Goal: Transaction & Acquisition: Download file/media

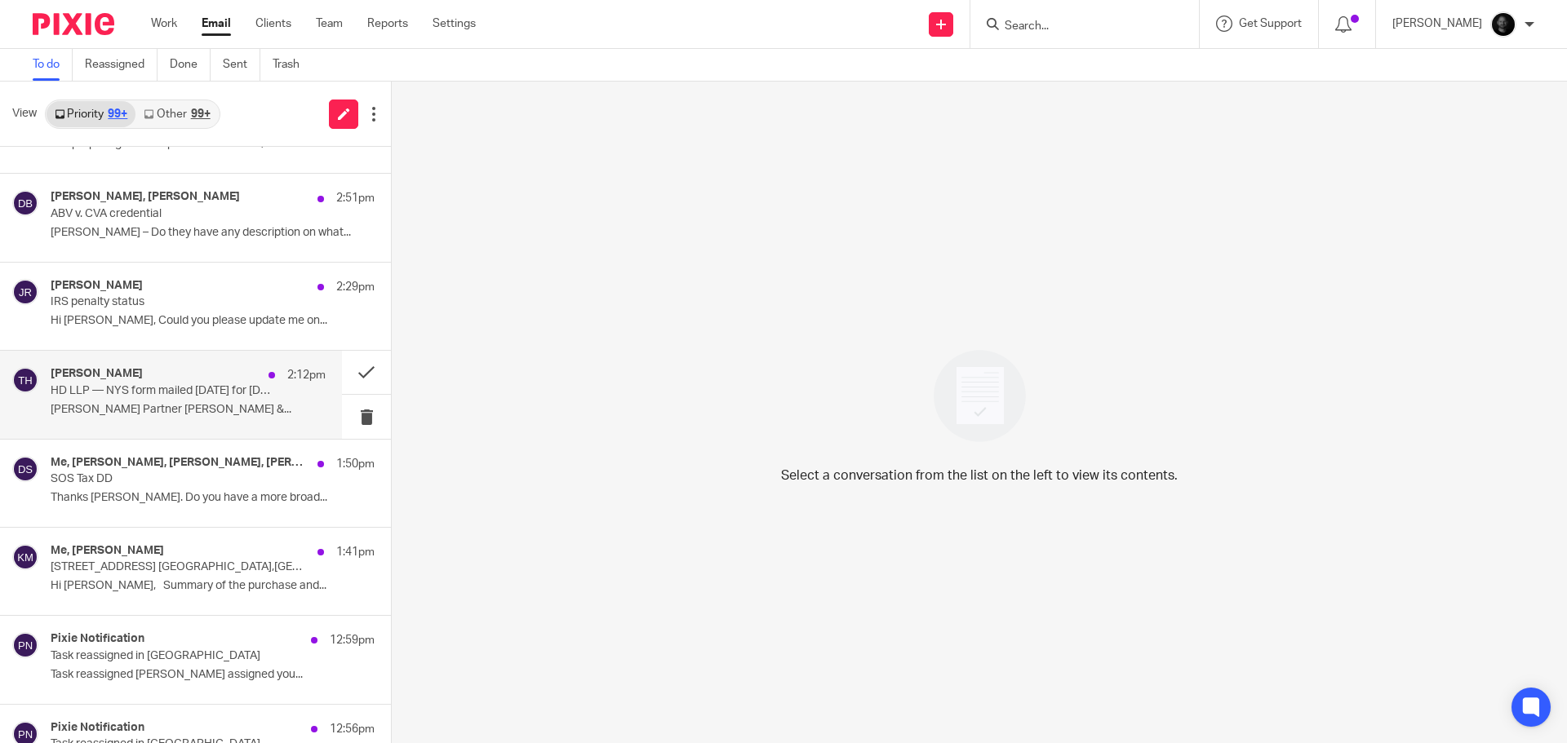
scroll to position [408, 0]
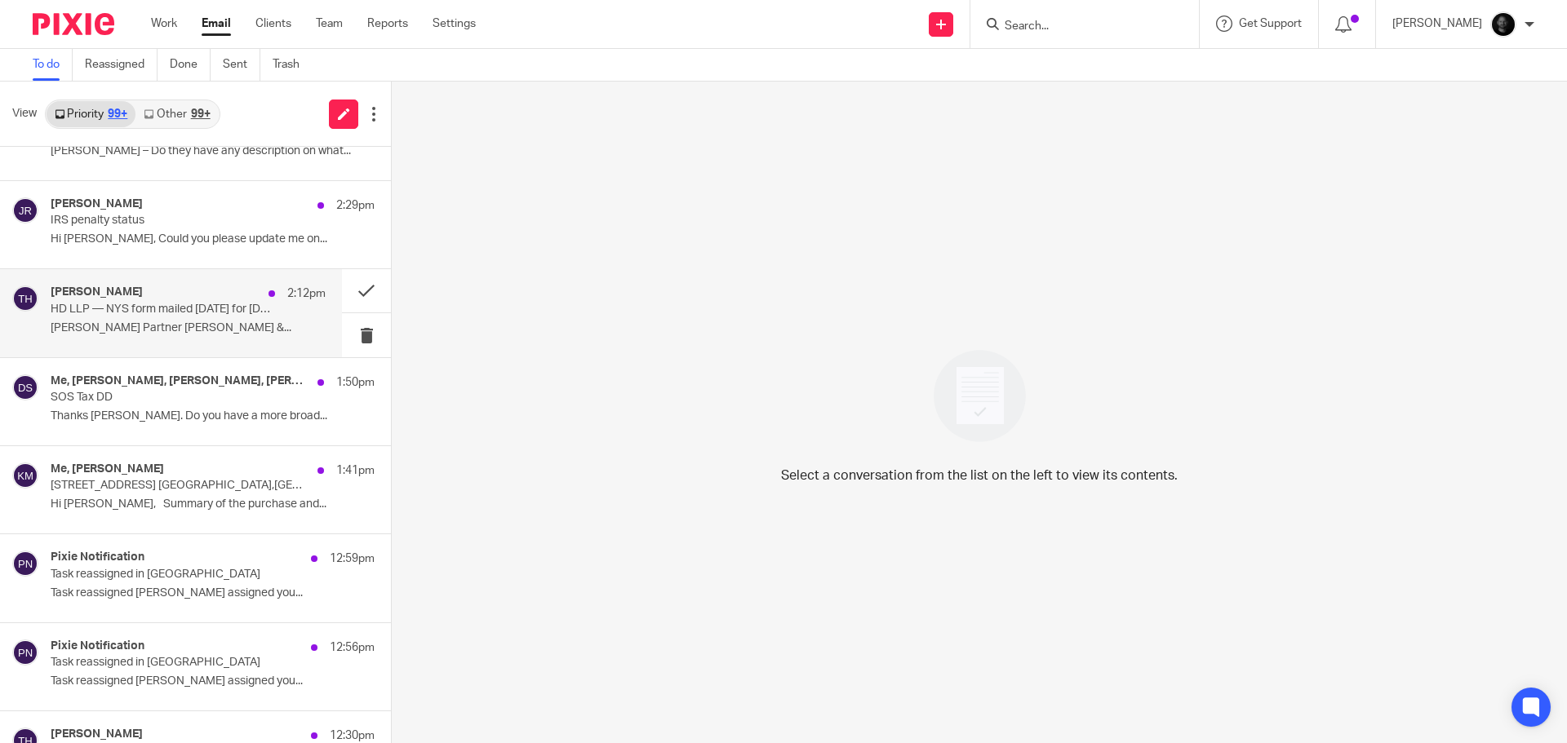
click at [151, 325] on p "Timothy W. Hoover Partner Hoover &..." at bounding box center [188, 329] width 275 height 14
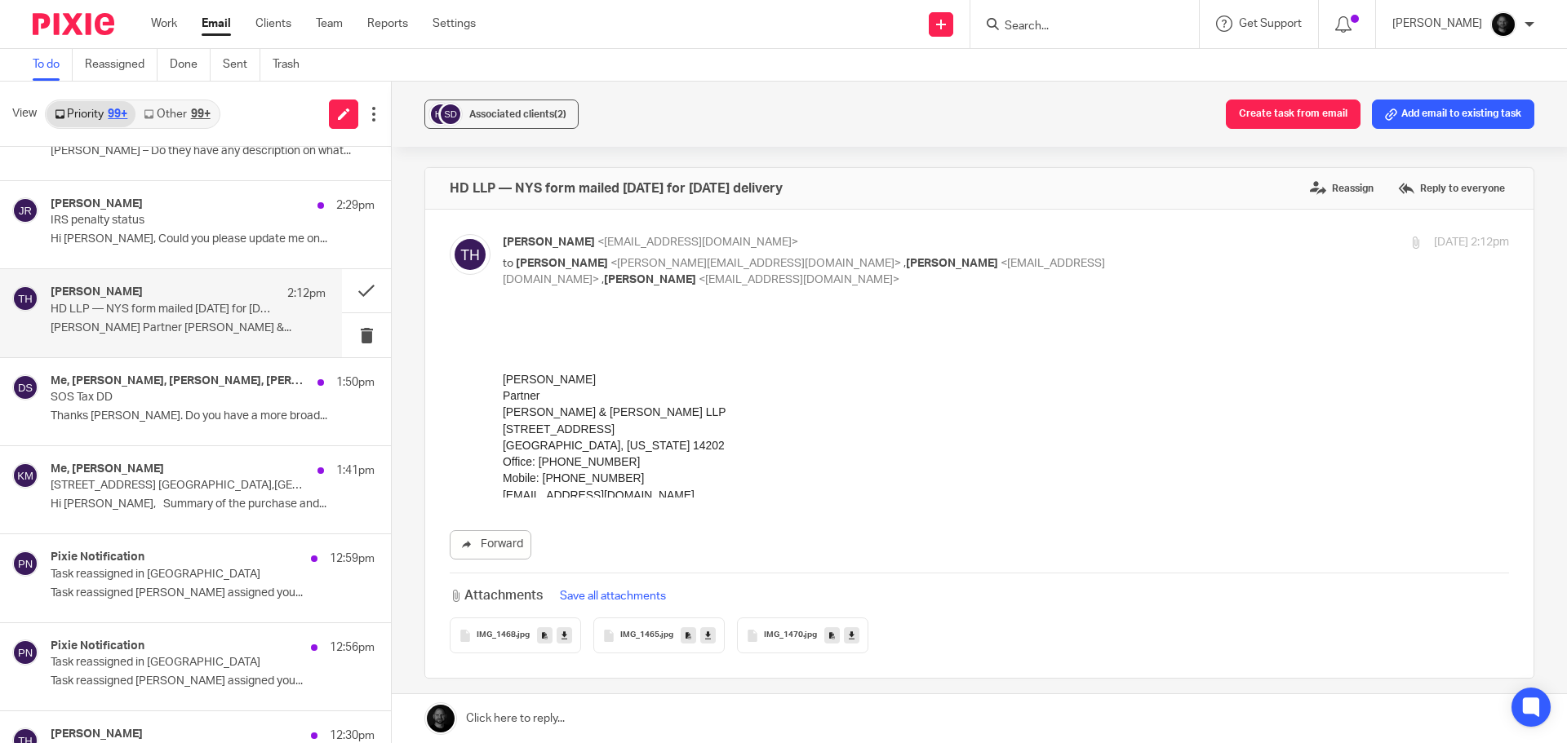
scroll to position [0, 0]
click at [1272, 117] on button "Create task from email" at bounding box center [1293, 114] width 135 height 29
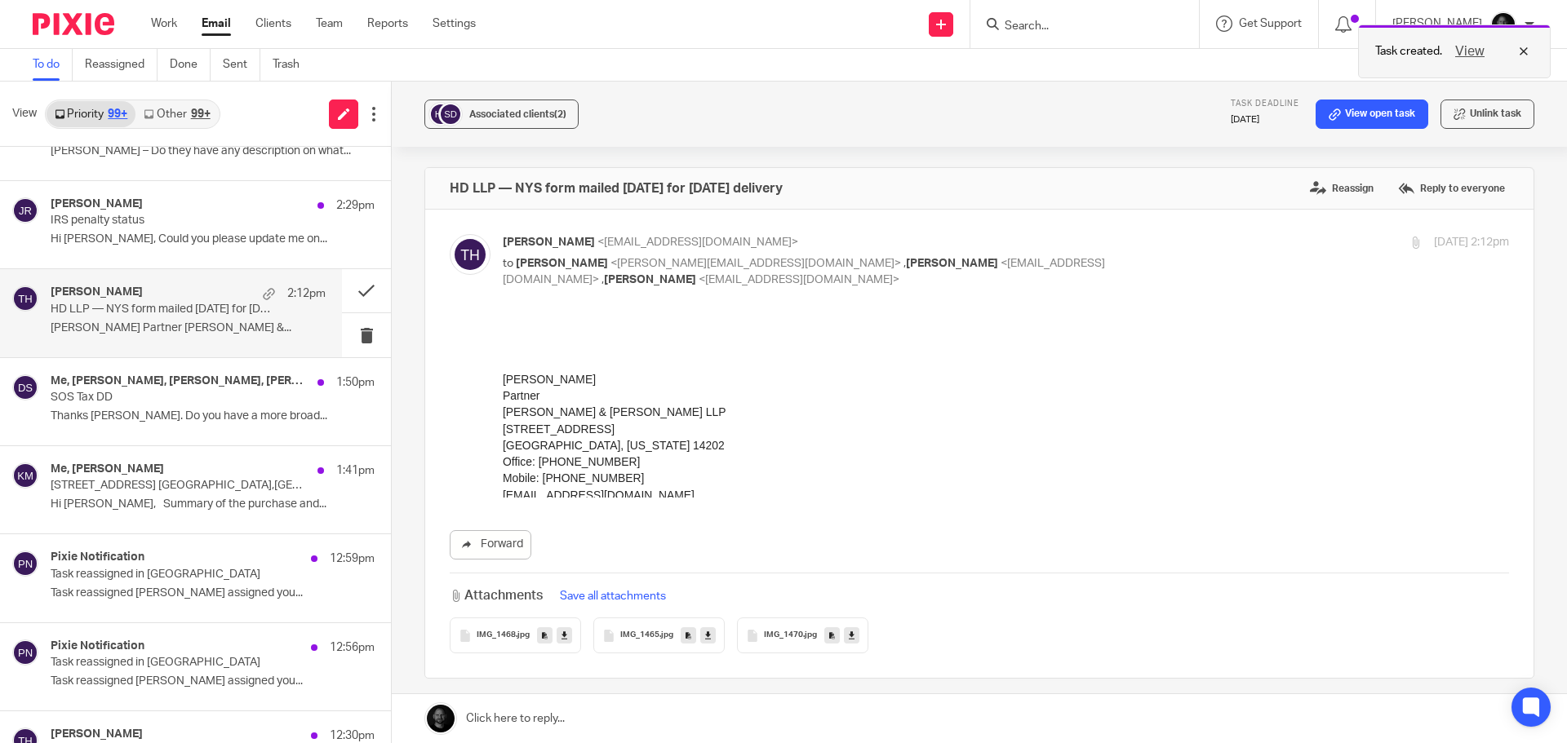
click at [1479, 50] on button "View" at bounding box center [1469, 52] width 39 height 20
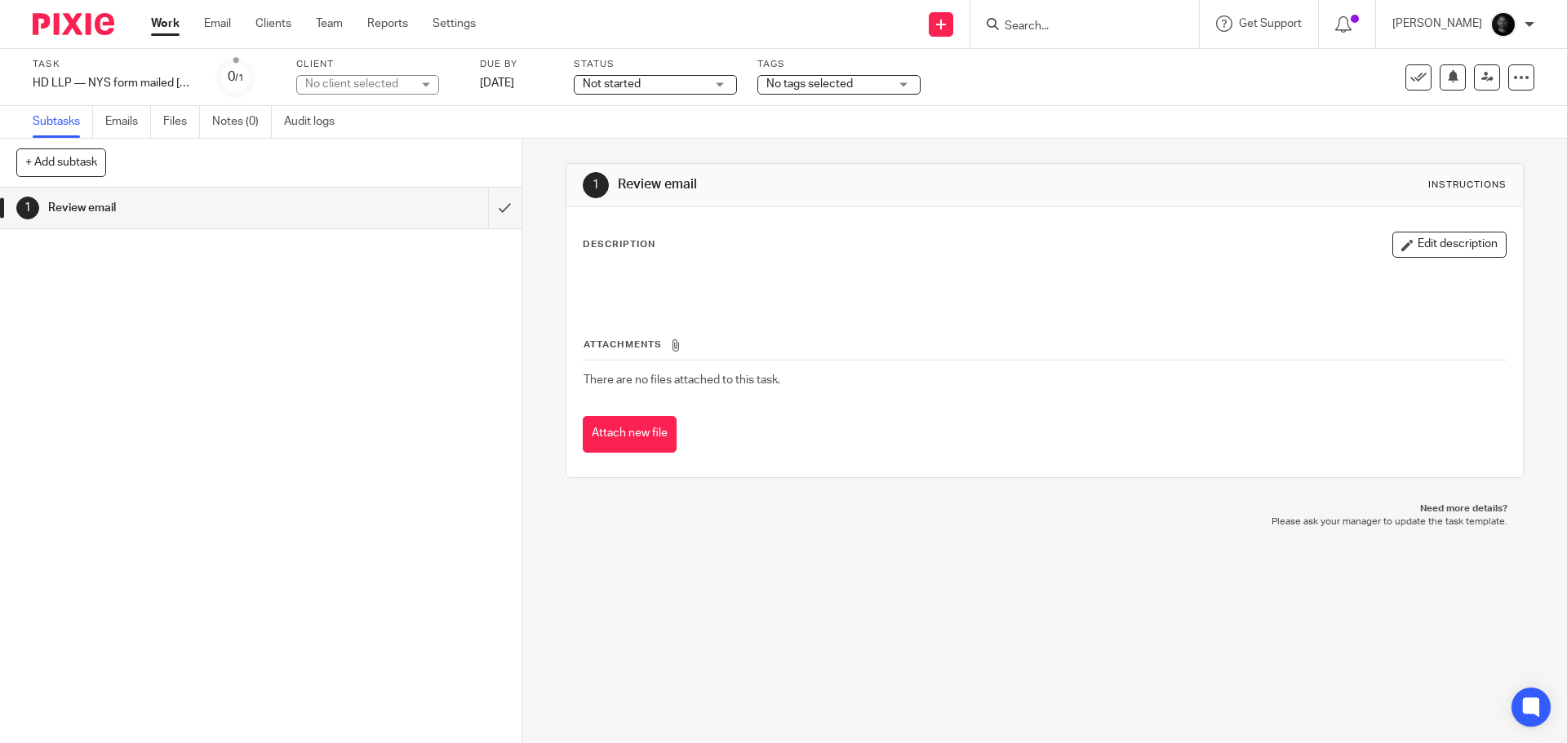
click at [366, 89] on div "No client selected" at bounding box center [358, 84] width 106 height 16
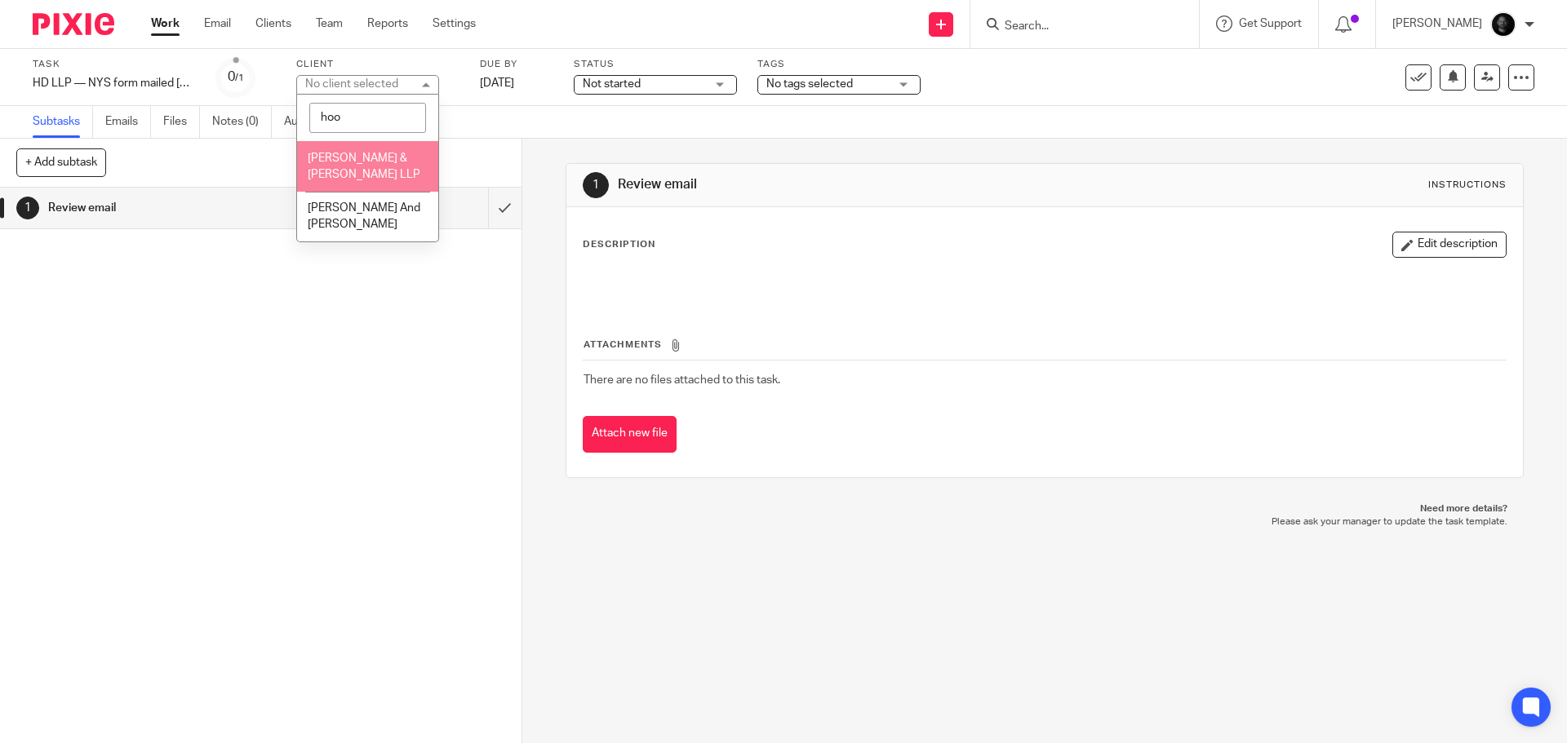
type input "hoo"
click at [366, 168] on li "Hoover & Durland LLP" at bounding box center [367, 166] width 141 height 50
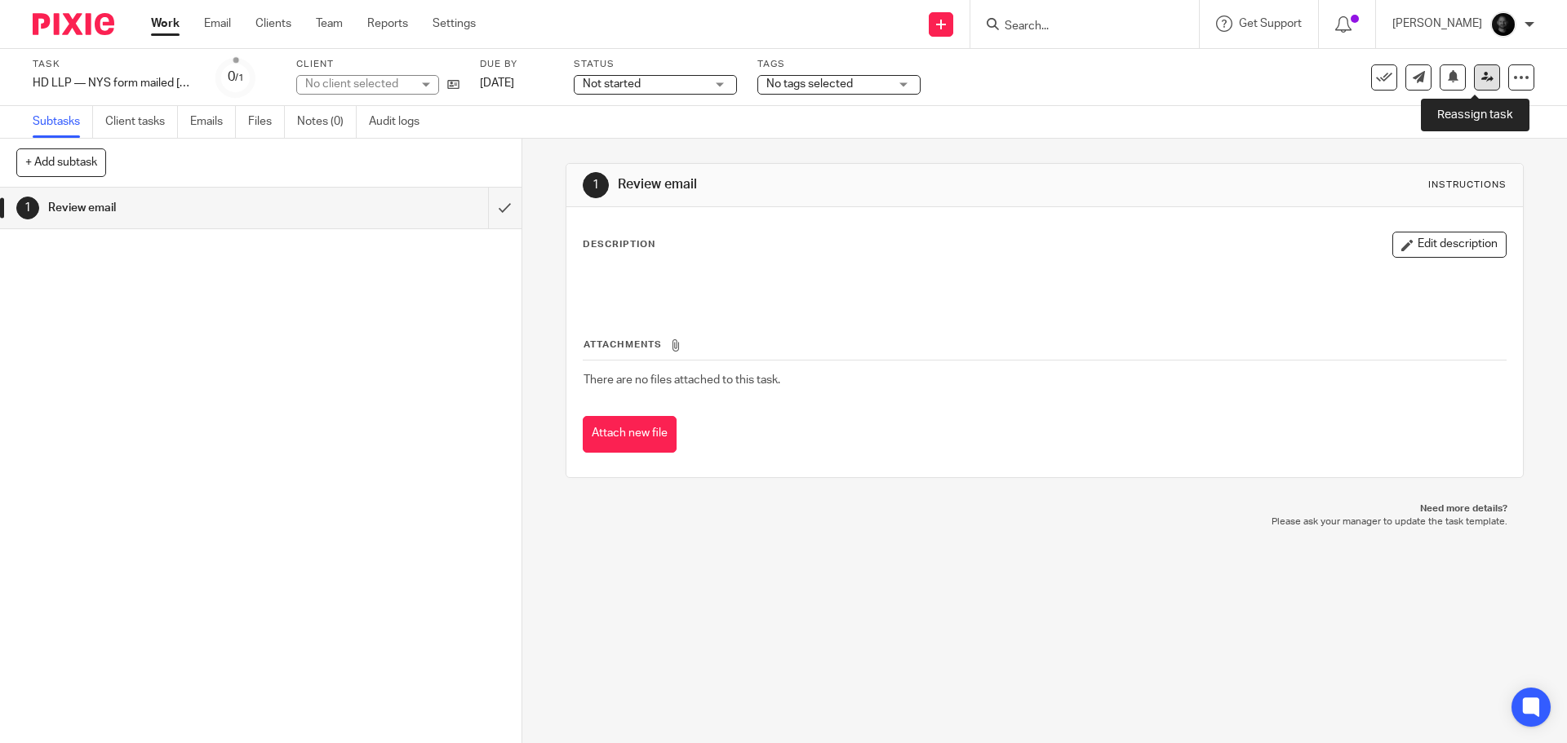
click at [1483, 82] on link at bounding box center [1487, 77] width 26 height 26
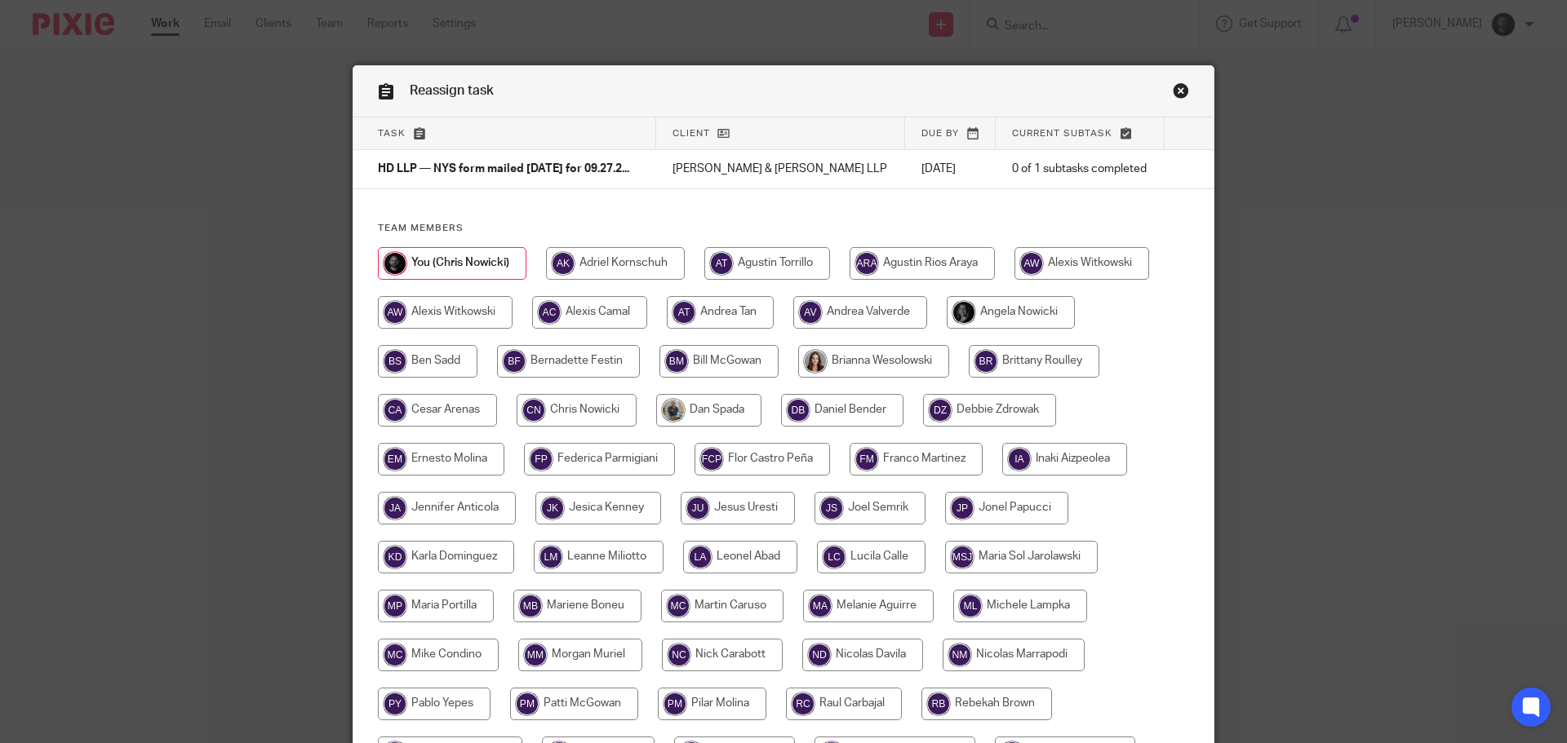
scroll to position [82, 0]
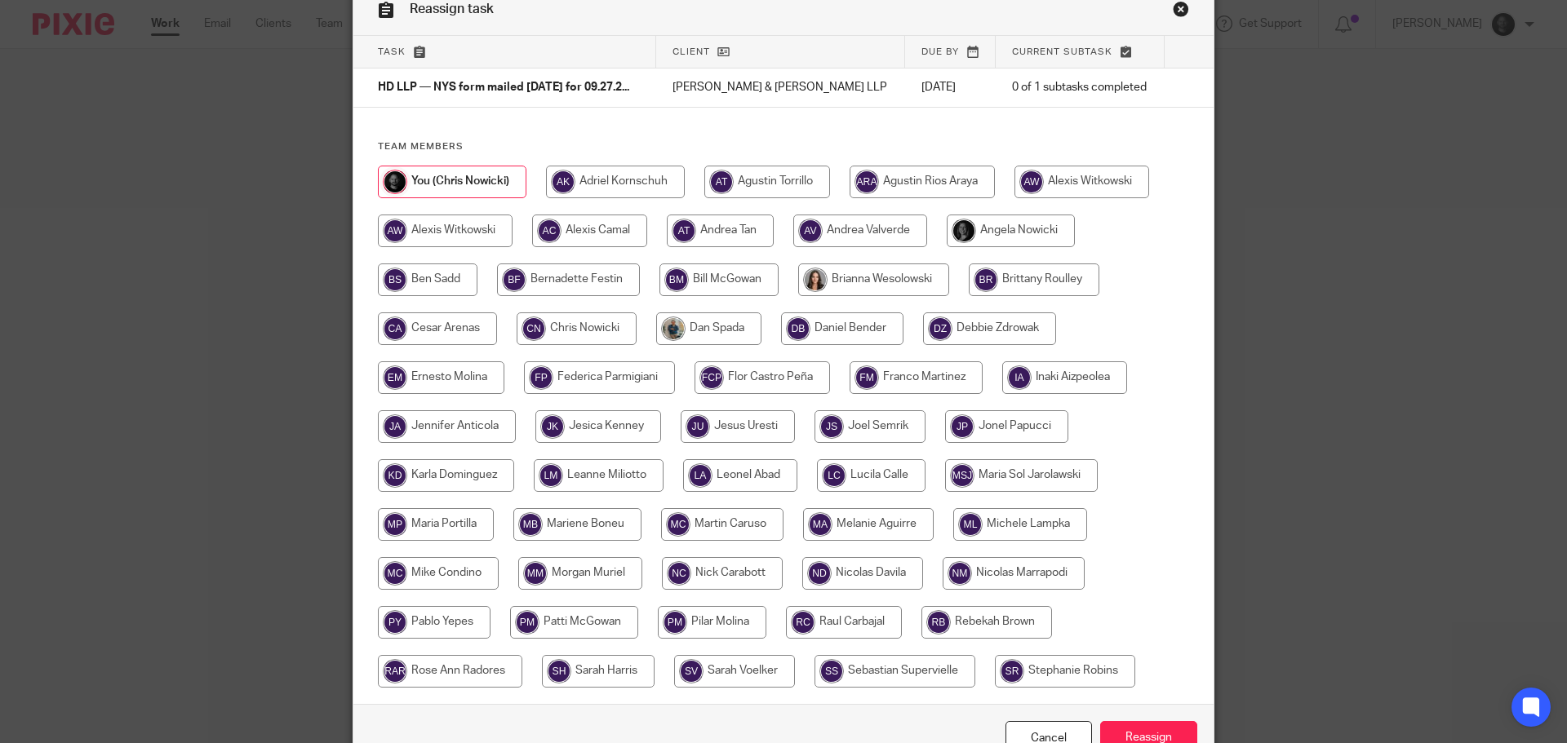
click at [436, 282] on input "radio" at bounding box center [428, 280] width 100 height 33
radio input "true"
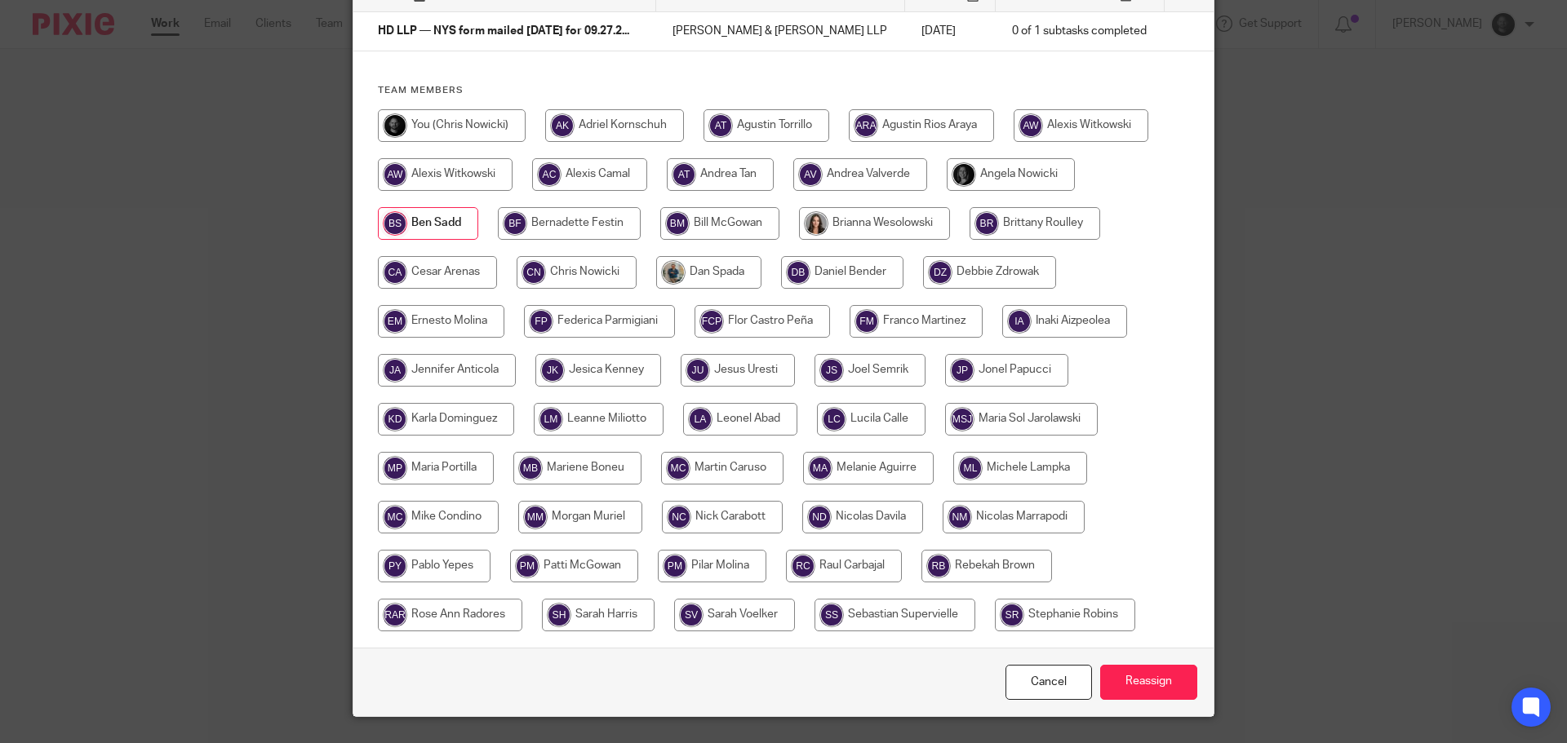
scroll to position [177, 0]
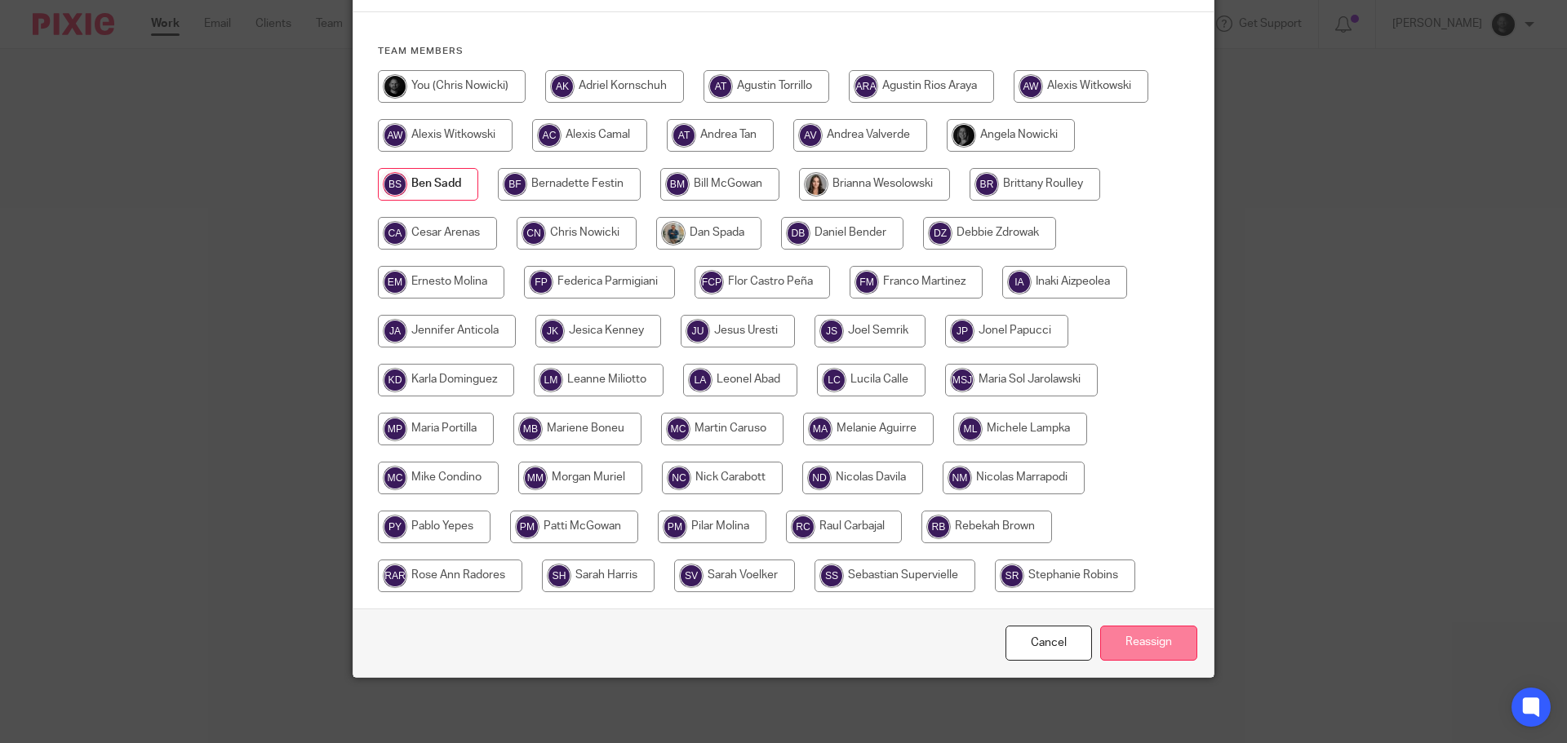
click at [1133, 645] on input "Reassign" at bounding box center [1148, 643] width 97 height 35
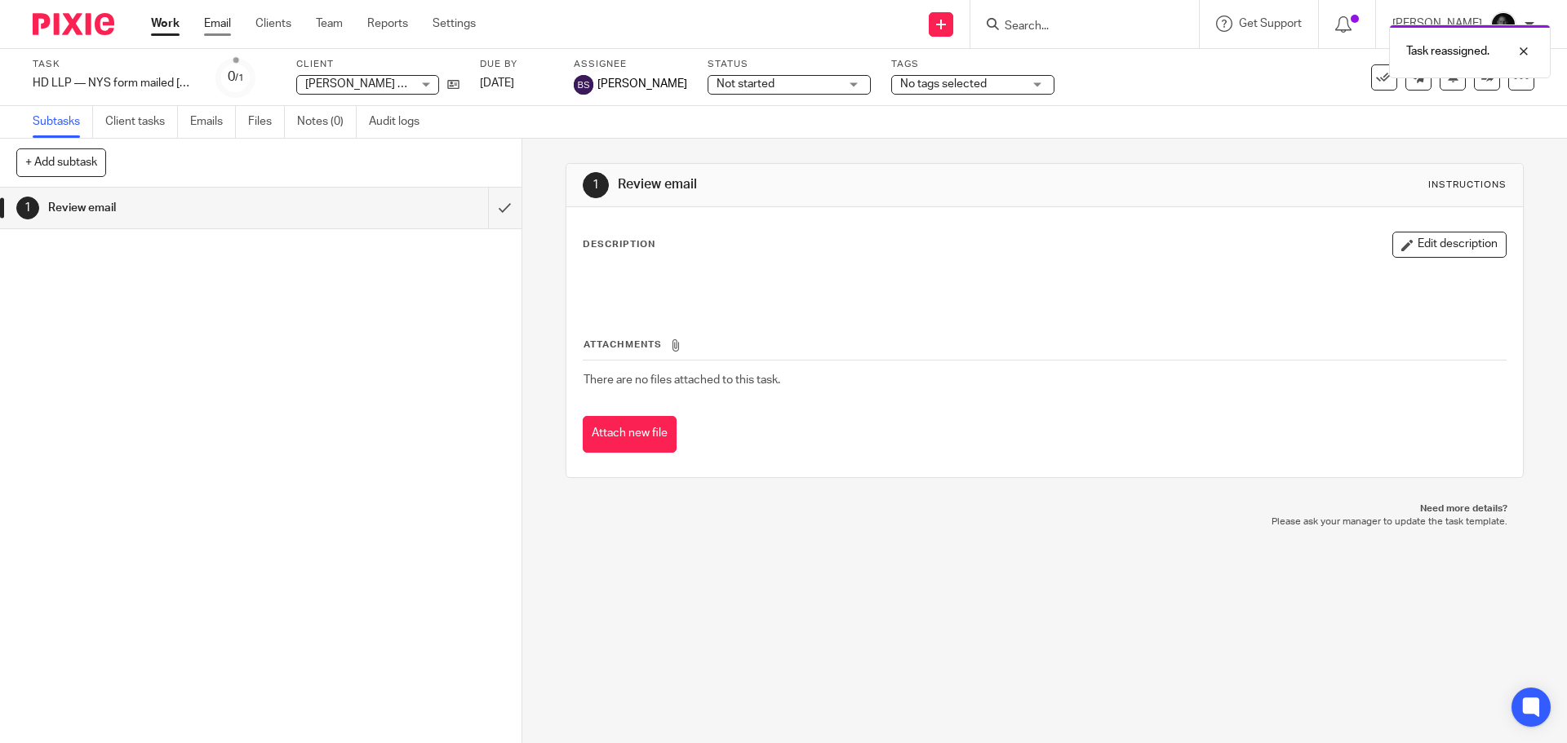
click at [221, 25] on link "Email" at bounding box center [217, 24] width 27 height 16
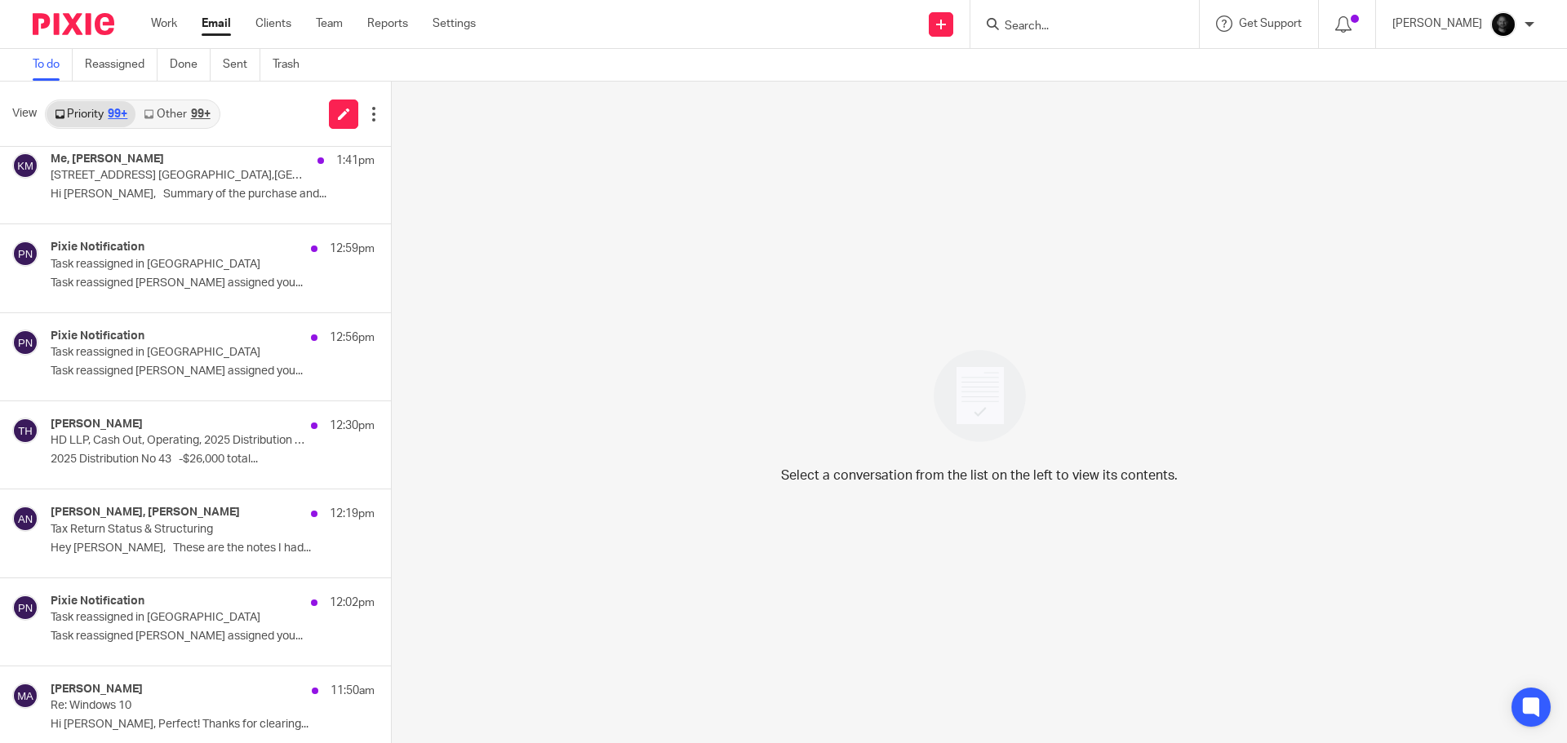
scroll to position [734, 0]
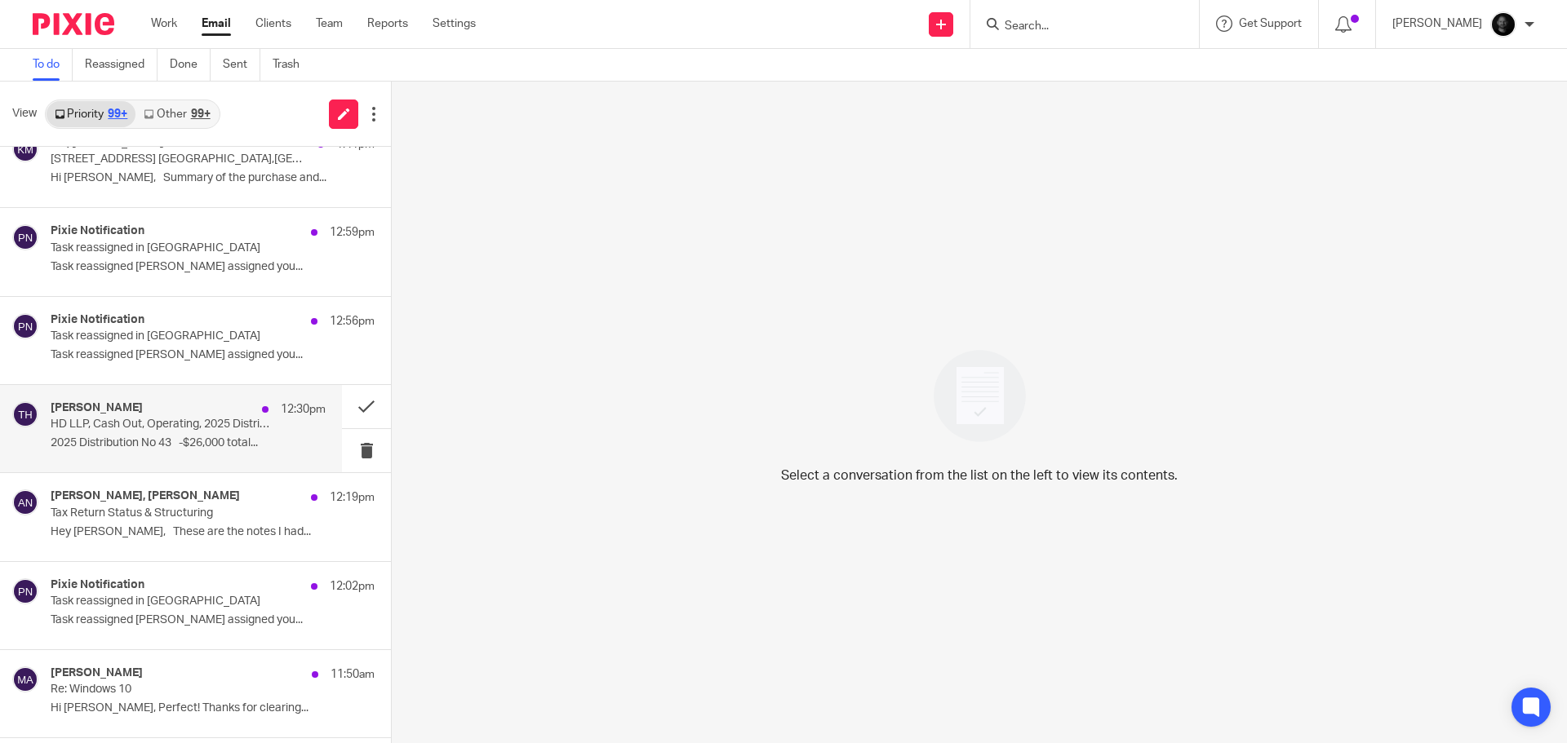
click at [157, 416] on div "[PERSON_NAME] 12:30pm" at bounding box center [188, 410] width 275 height 16
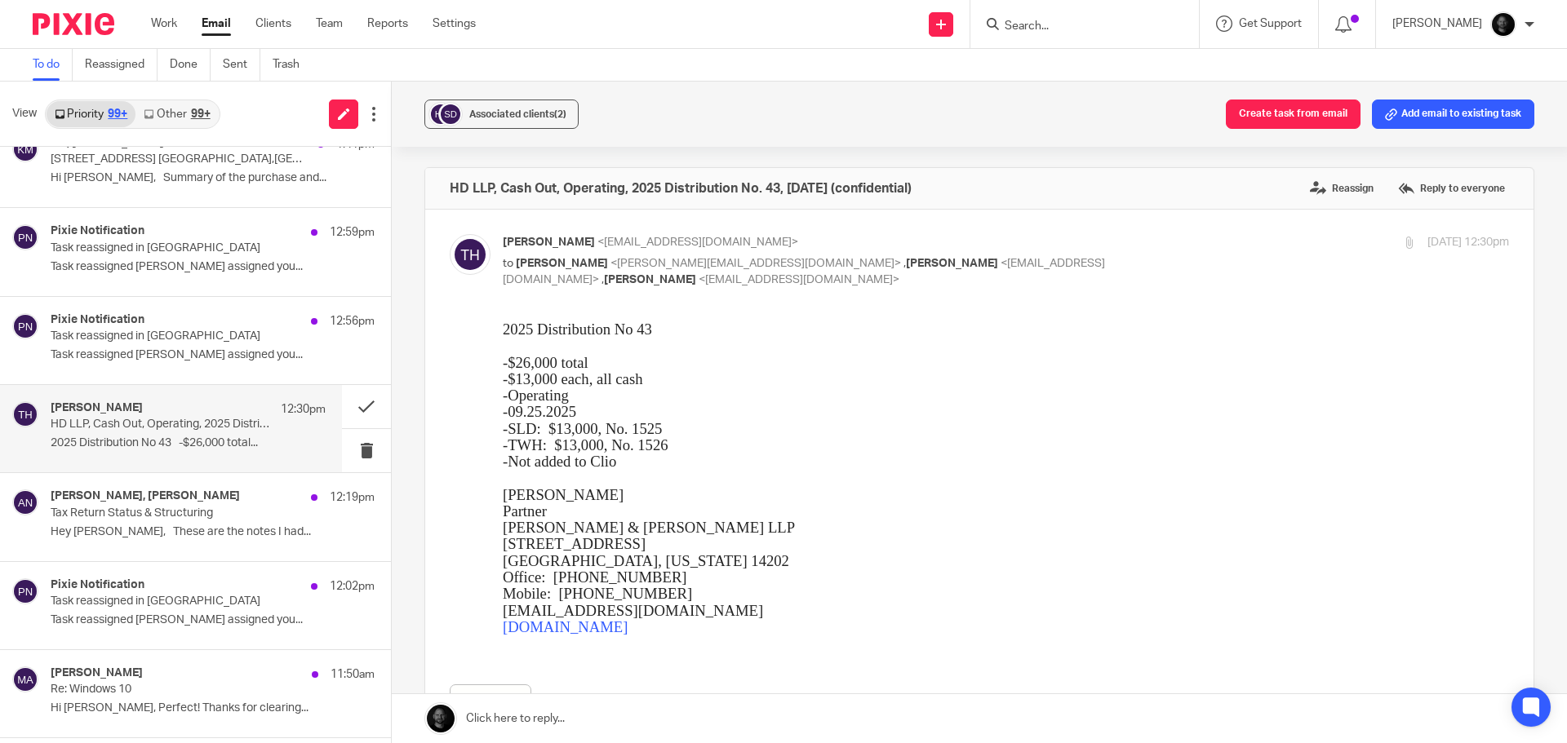
scroll to position [0, 0]
click at [1254, 120] on button "Create task from email" at bounding box center [1293, 114] width 135 height 29
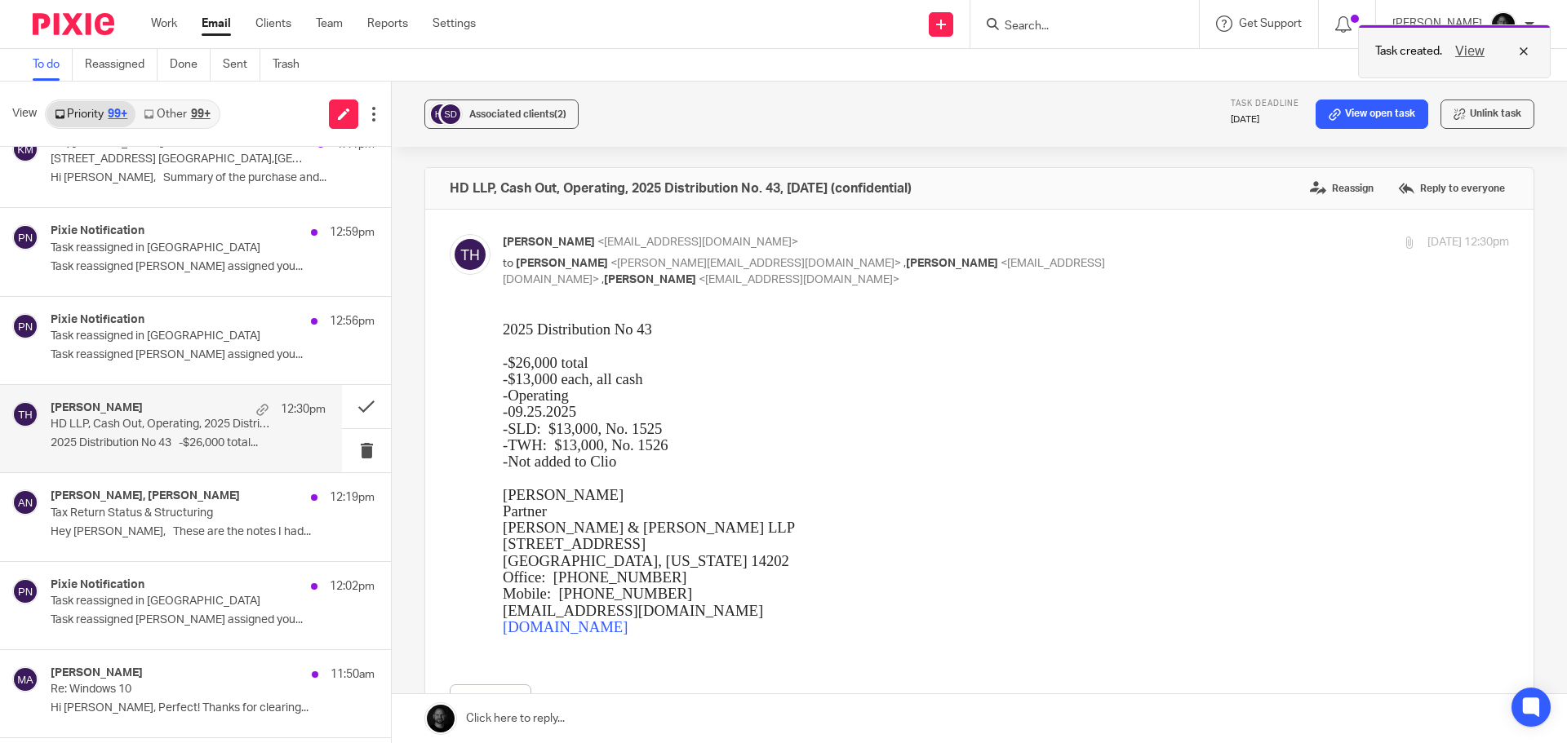
click at [1462, 49] on button "View" at bounding box center [1469, 52] width 39 height 20
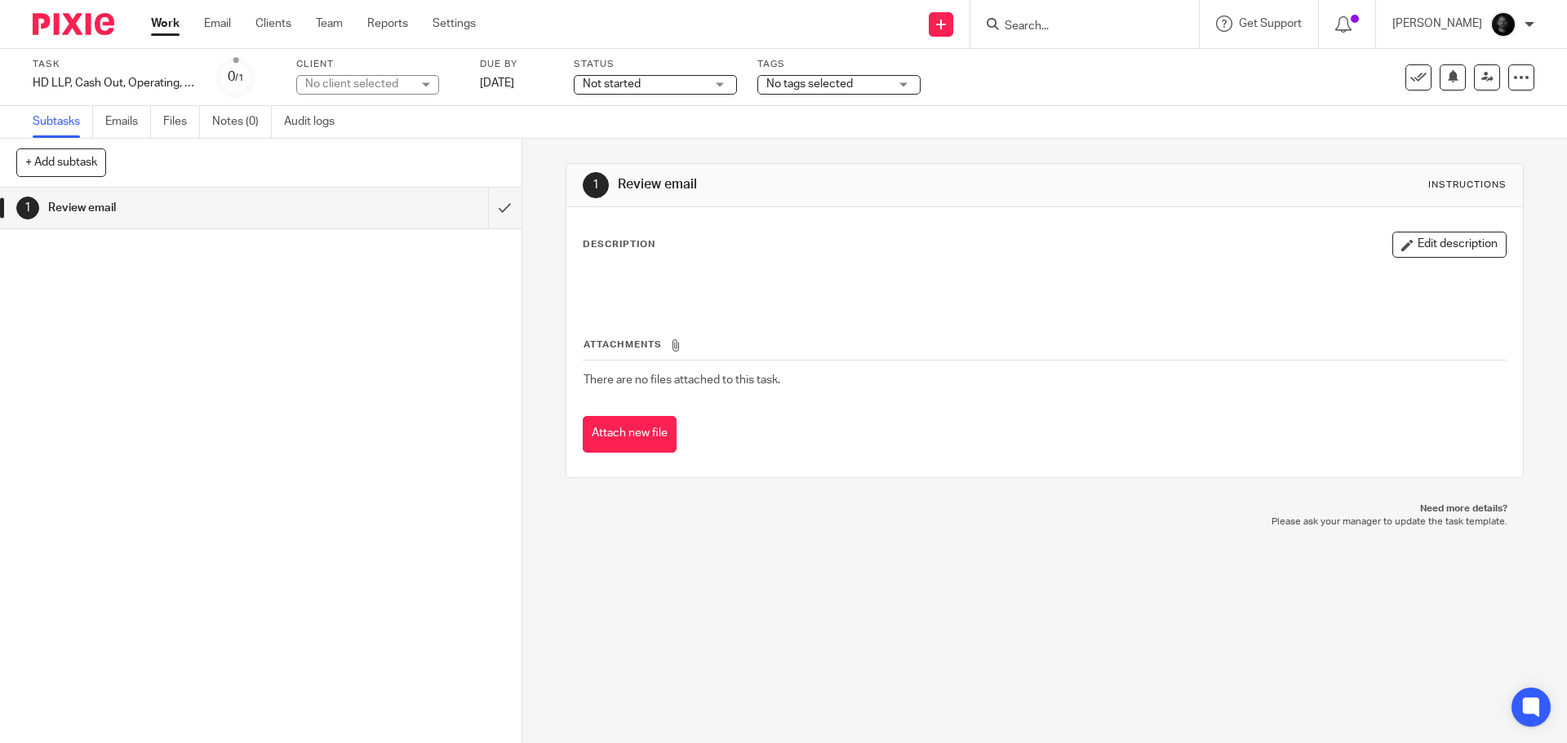
click at [381, 83] on div "No client selected" at bounding box center [358, 84] width 106 height 16
click at [1483, 79] on link at bounding box center [1487, 77] width 26 height 26
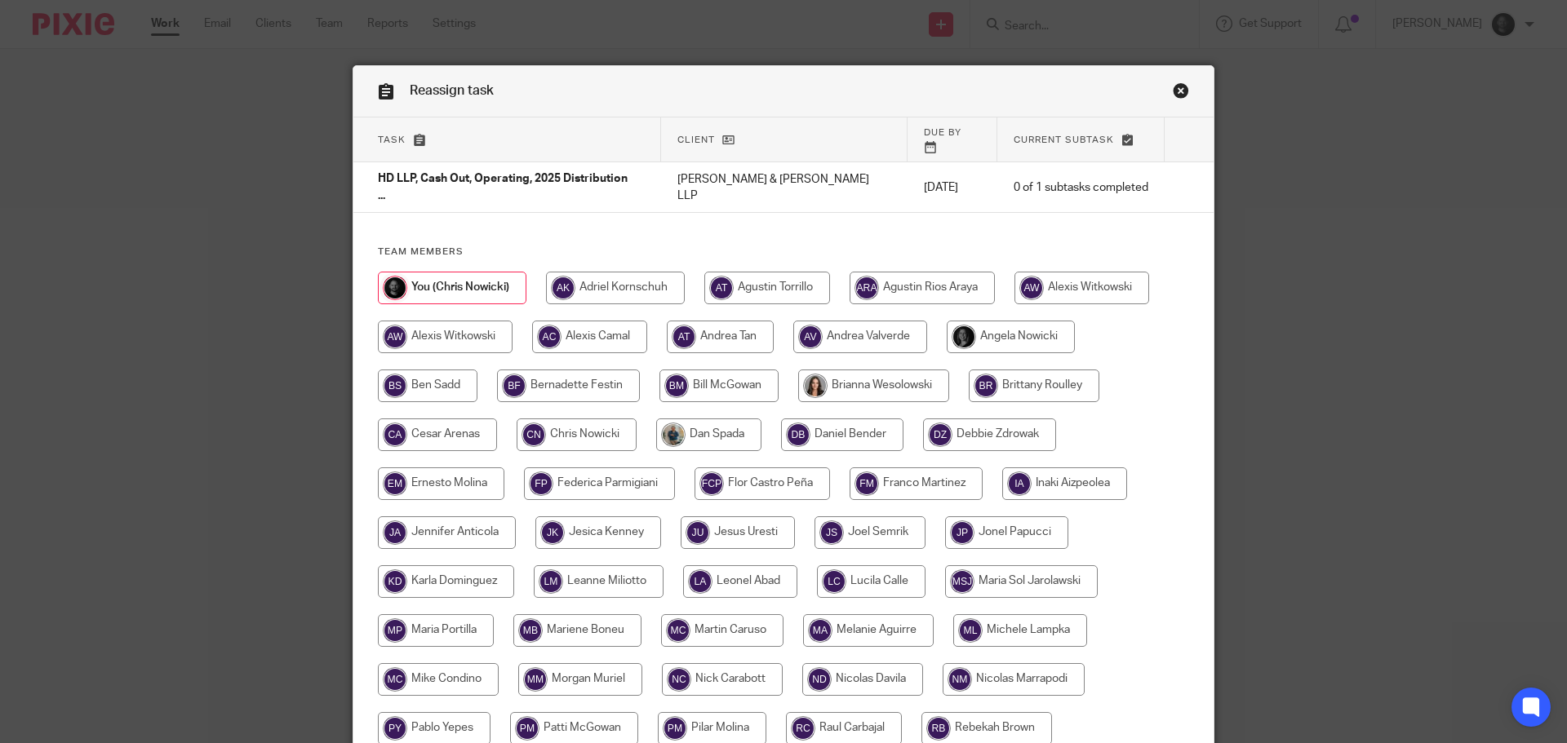
click at [437, 370] on input "radio" at bounding box center [428, 386] width 100 height 33
radio input "true"
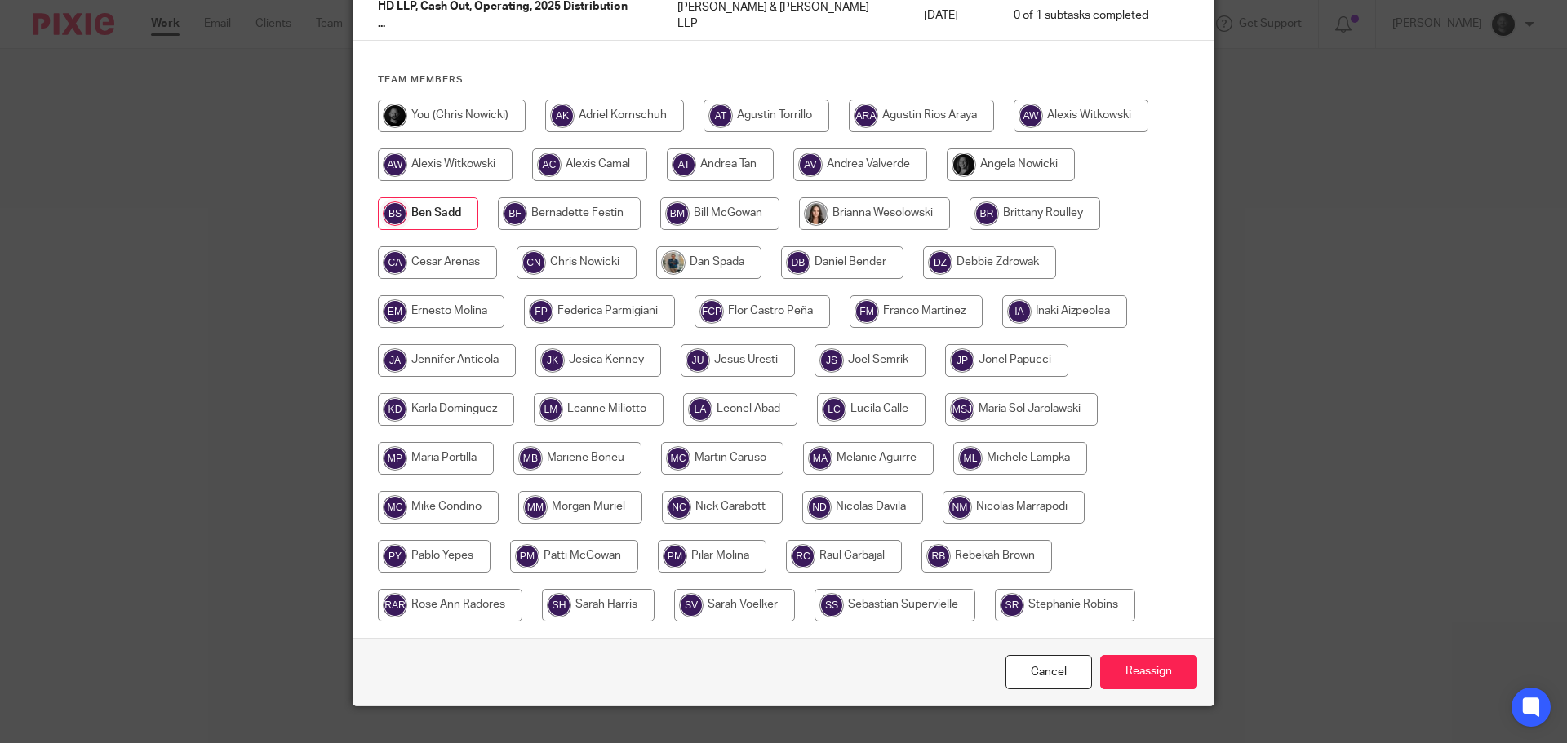
scroll to position [177, 0]
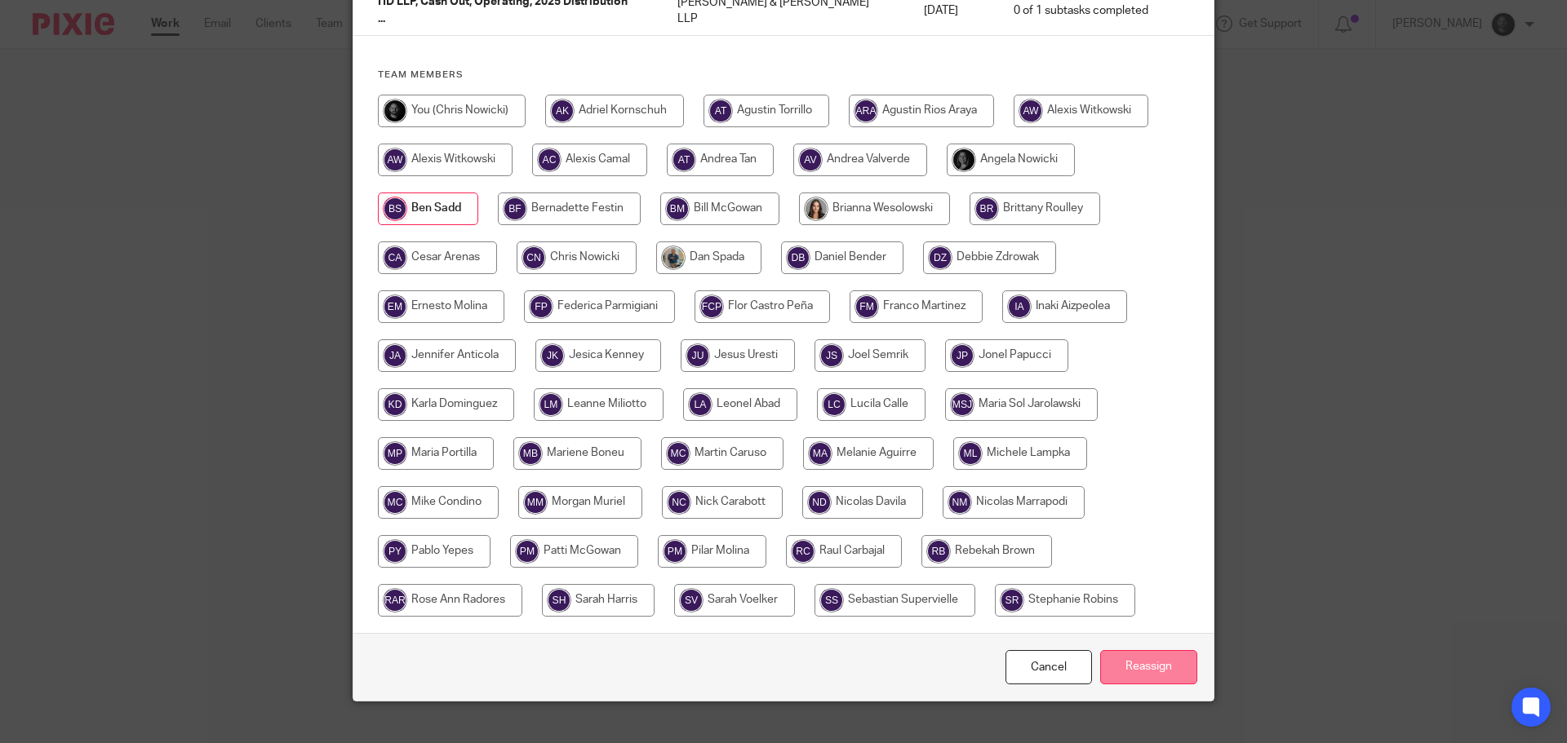
click at [1134, 650] on input "Reassign" at bounding box center [1148, 667] width 97 height 35
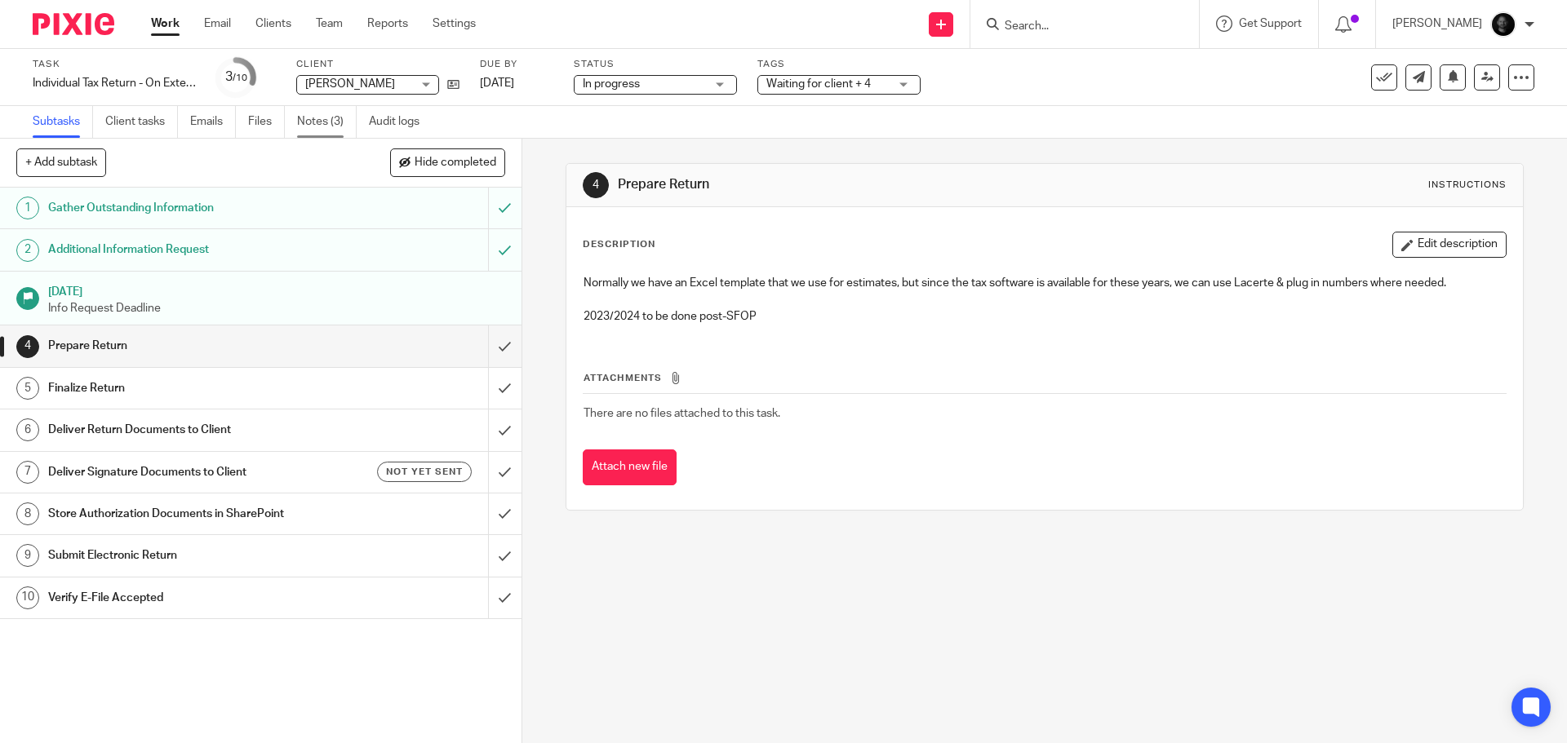
click at [337, 120] on link "Notes (3)" at bounding box center [327, 122] width 60 height 32
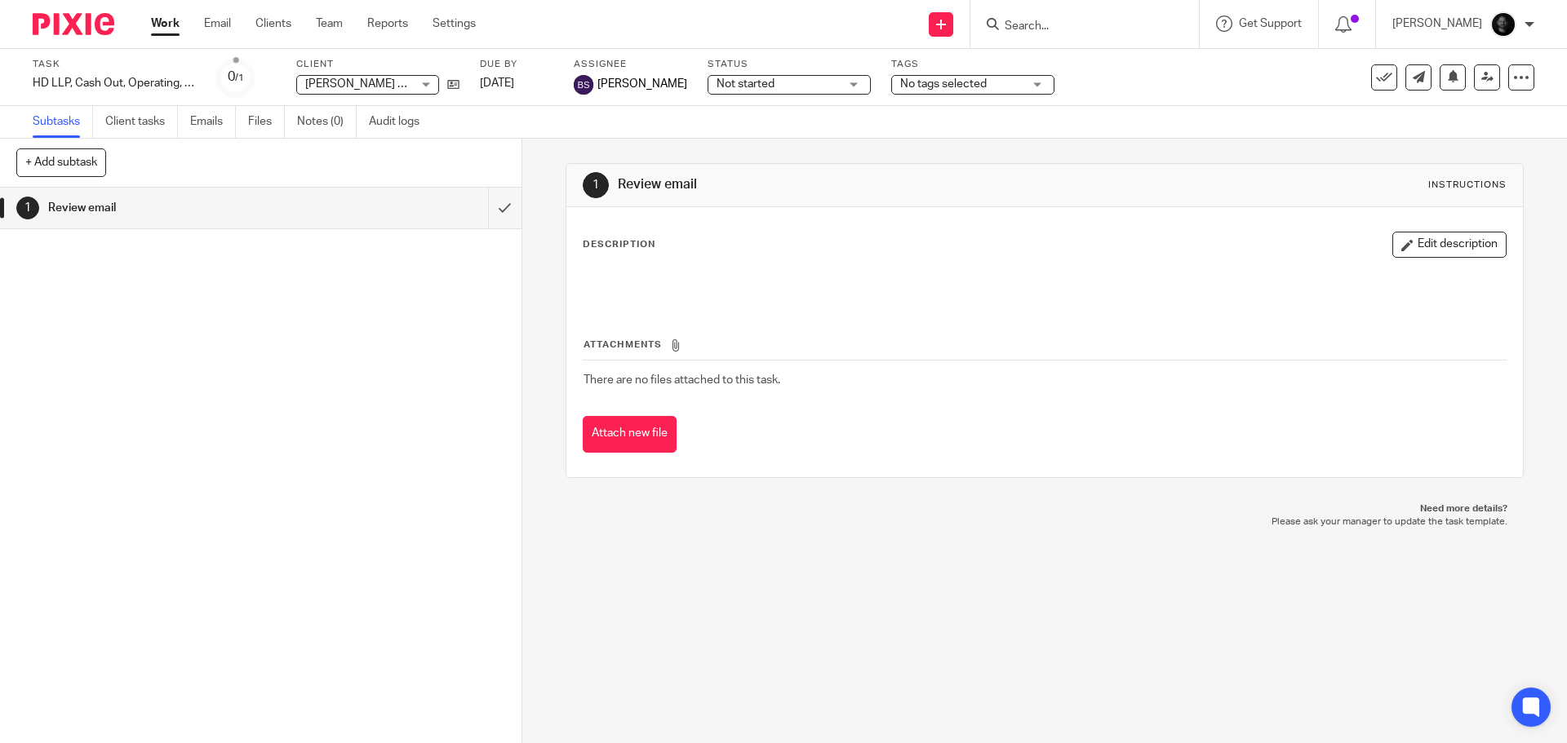
click at [1150, 23] on input "Search" at bounding box center [1076, 27] width 147 height 15
click at [325, 24] on link "Team" at bounding box center [329, 24] width 27 height 16
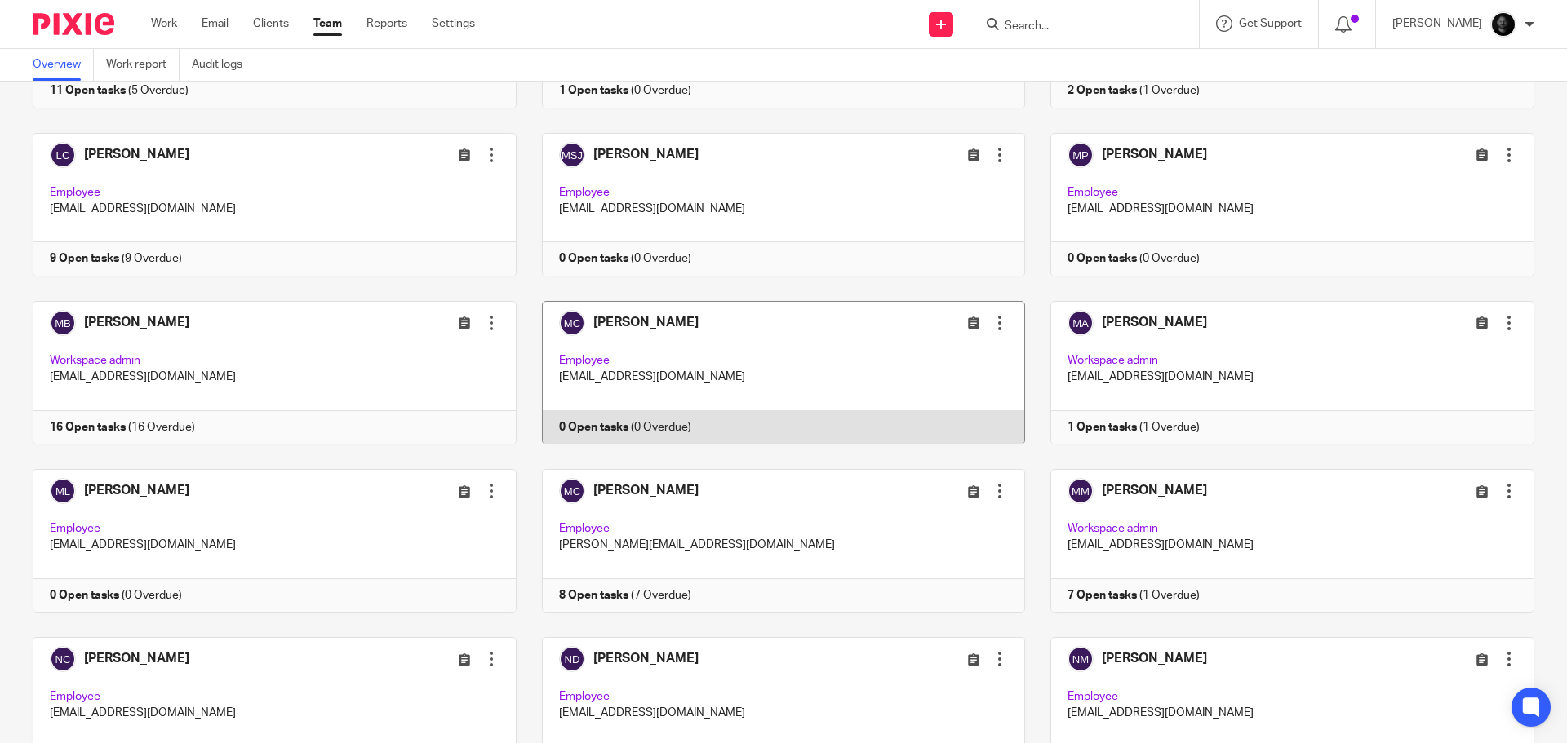
scroll to position [1959, 0]
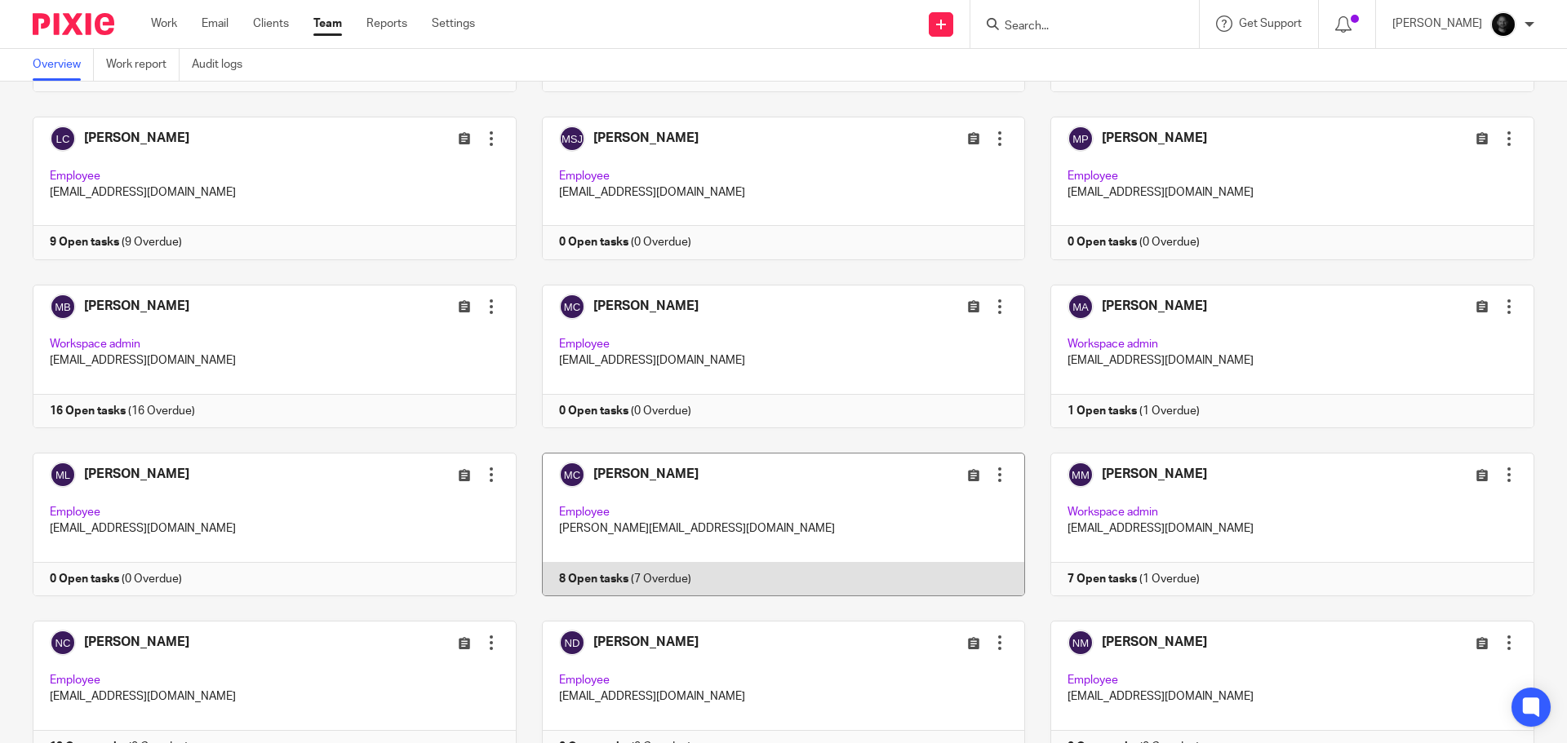
click at [660, 453] on link at bounding box center [771, 525] width 509 height 144
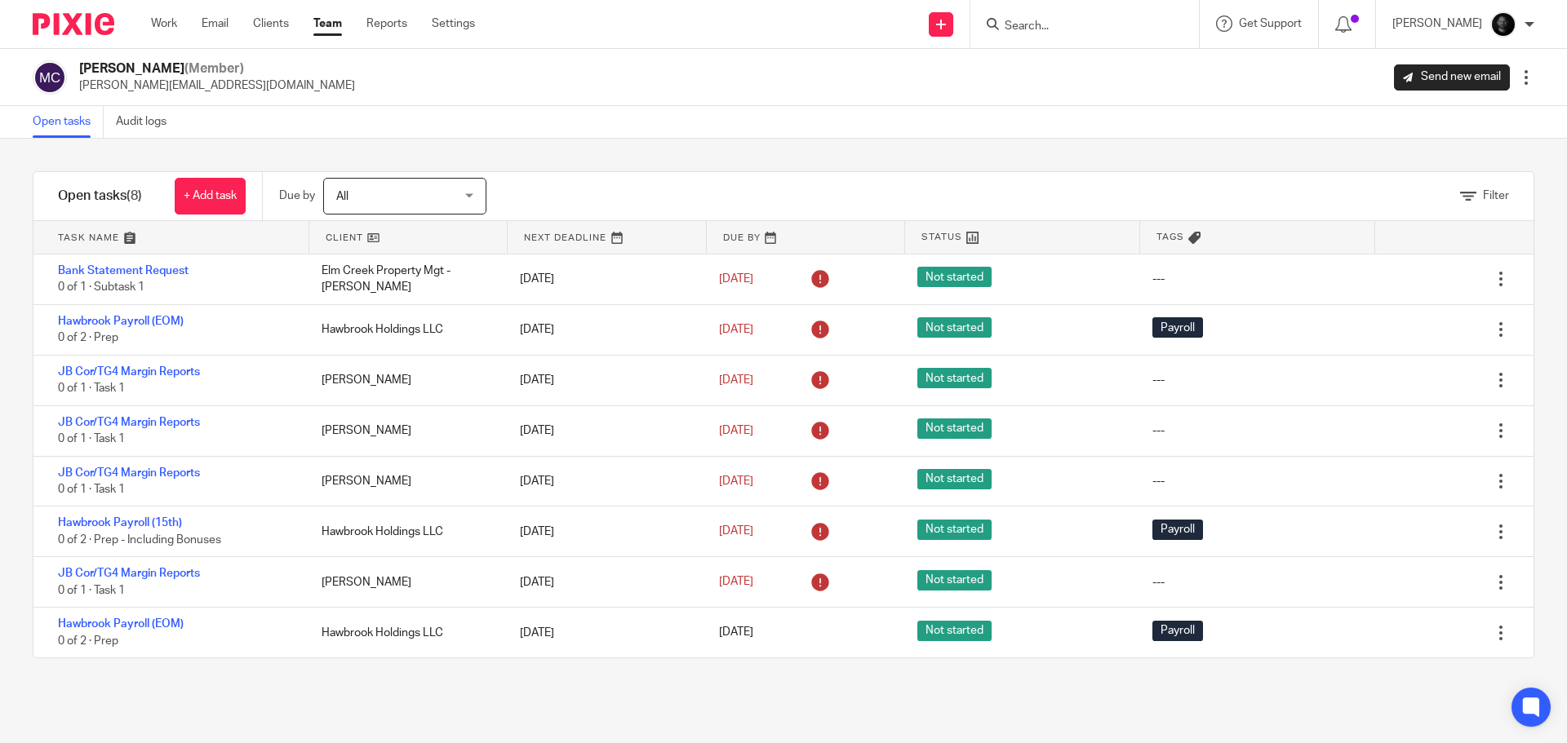
click at [1120, 24] on input "Search" at bounding box center [1076, 27] width 147 height 15
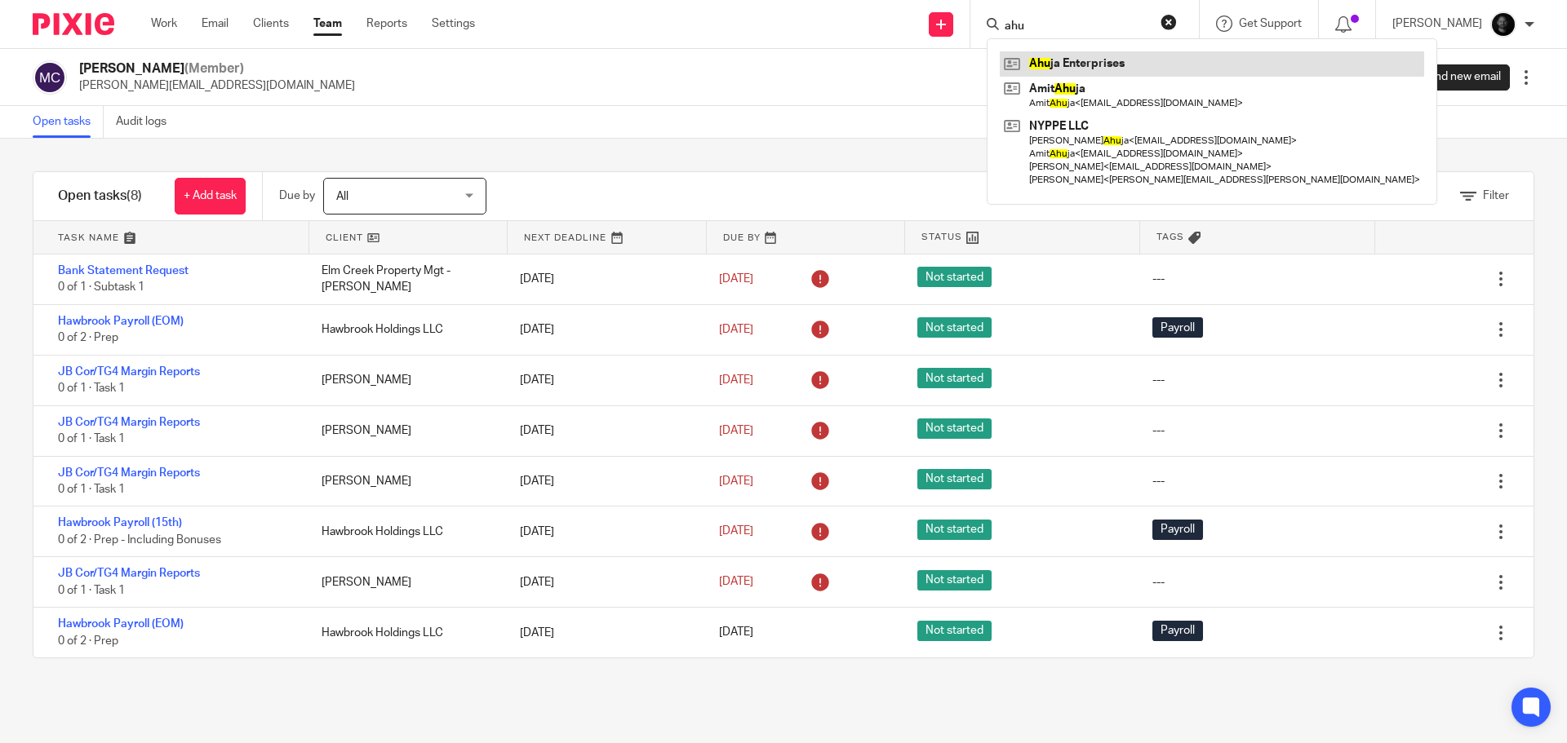
type input "ahu"
click at [1110, 61] on link at bounding box center [1212, 63] width 424 height 24
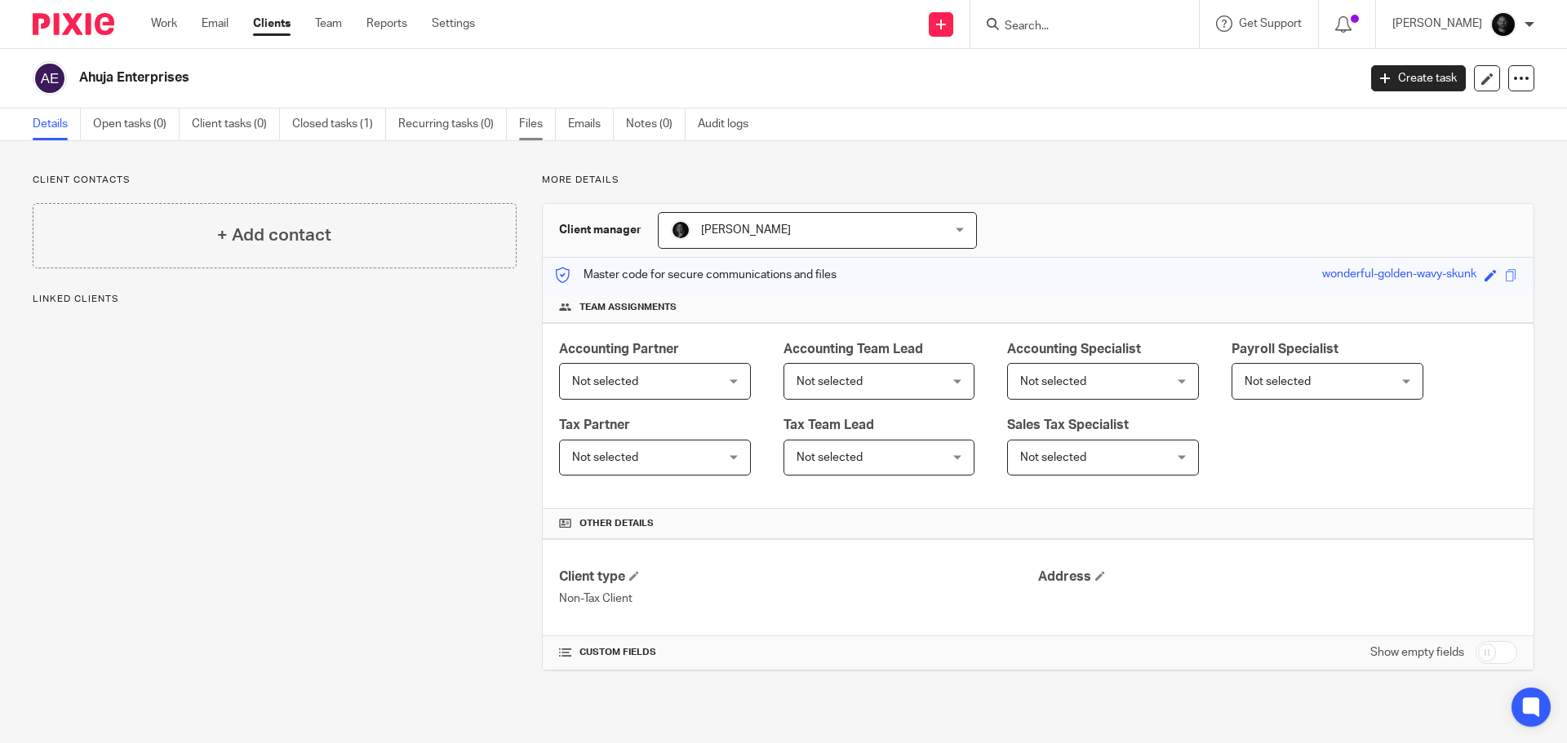
click at [535, 114] on link "Files" at bounding box center [537, 125] width 37 height 32
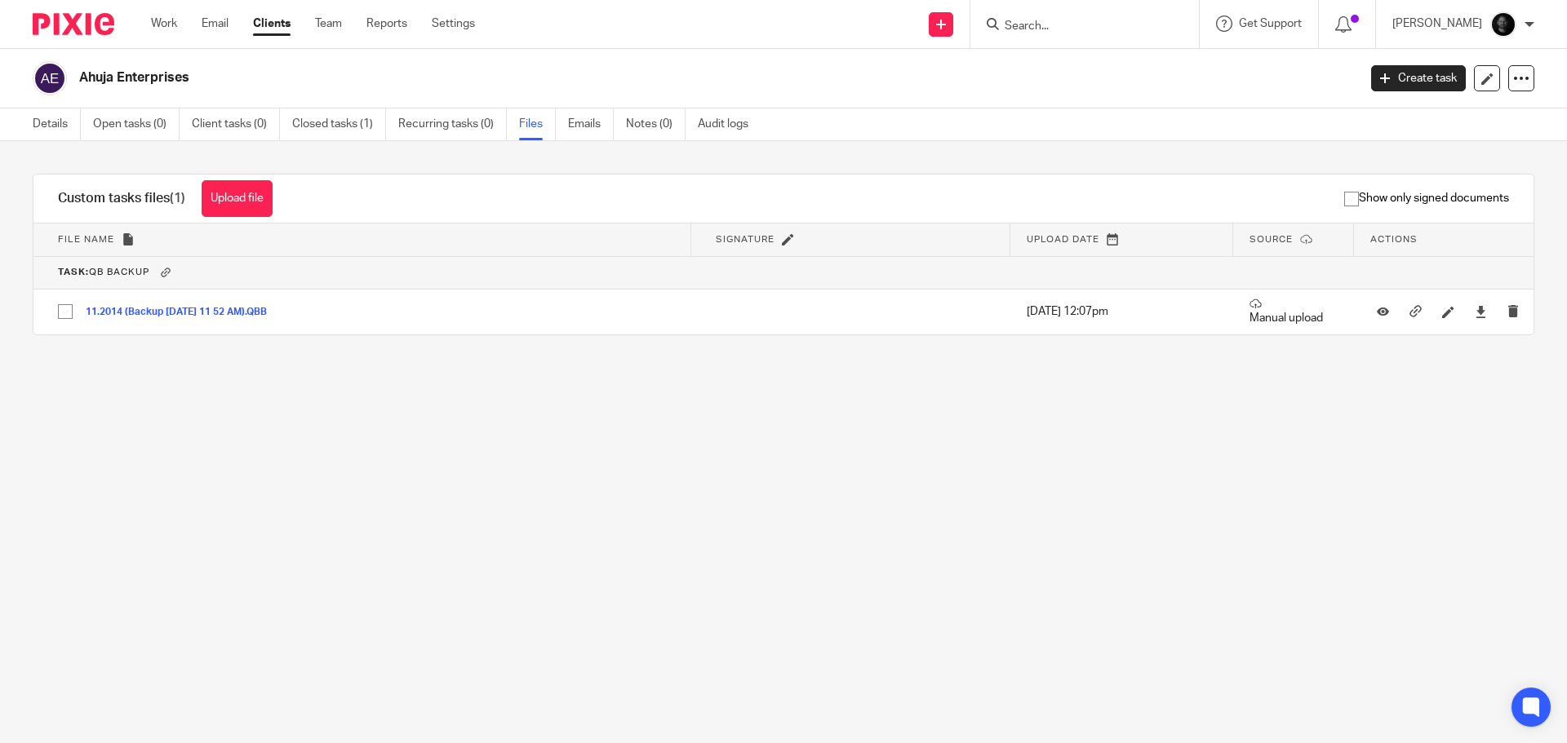
click at [1107, 27] on input "Search" at bounding box center [1076, 27] width 147 height 15
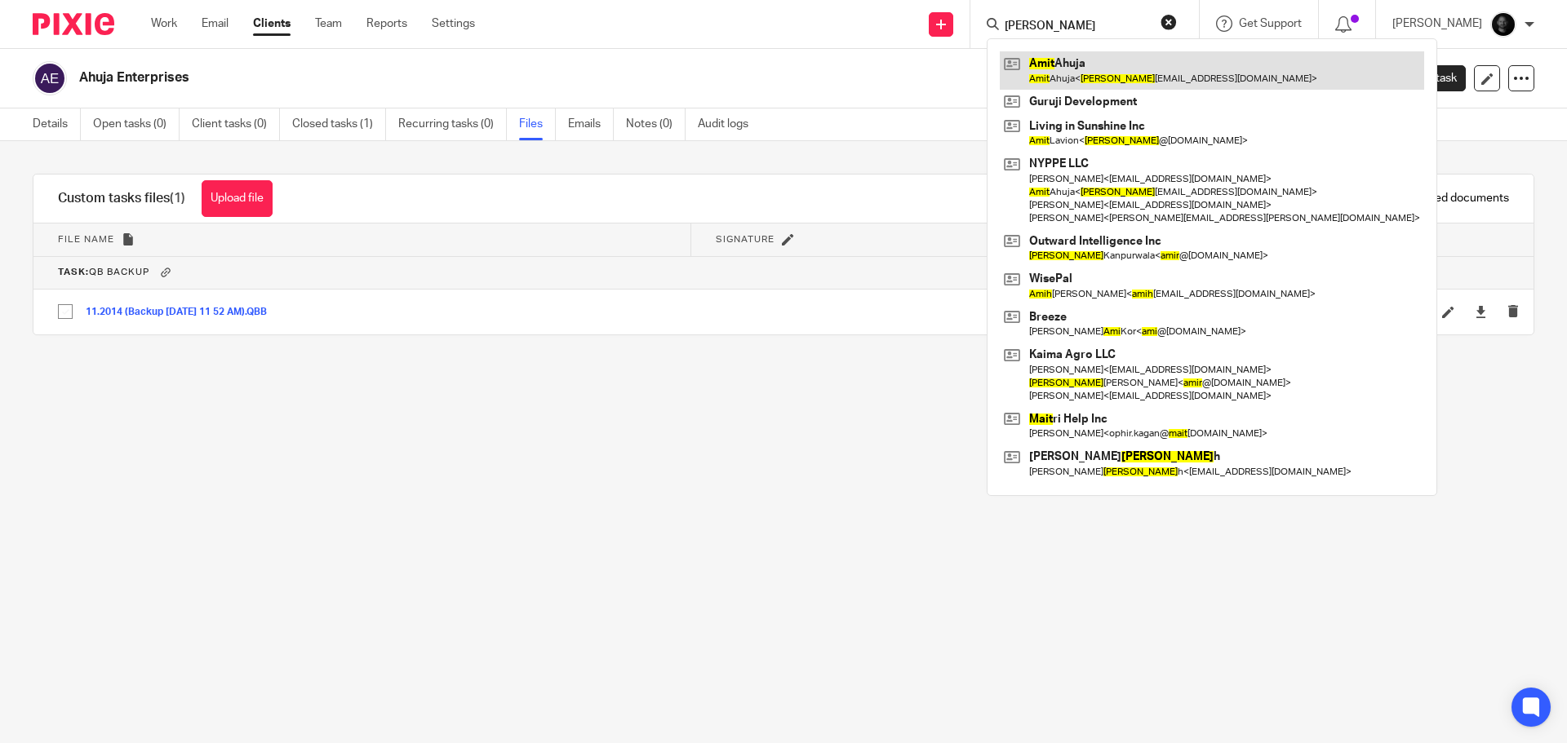
type input "amit"
click at [1088, 74] on link at bounding box center [1212, 70] width 424 height 38
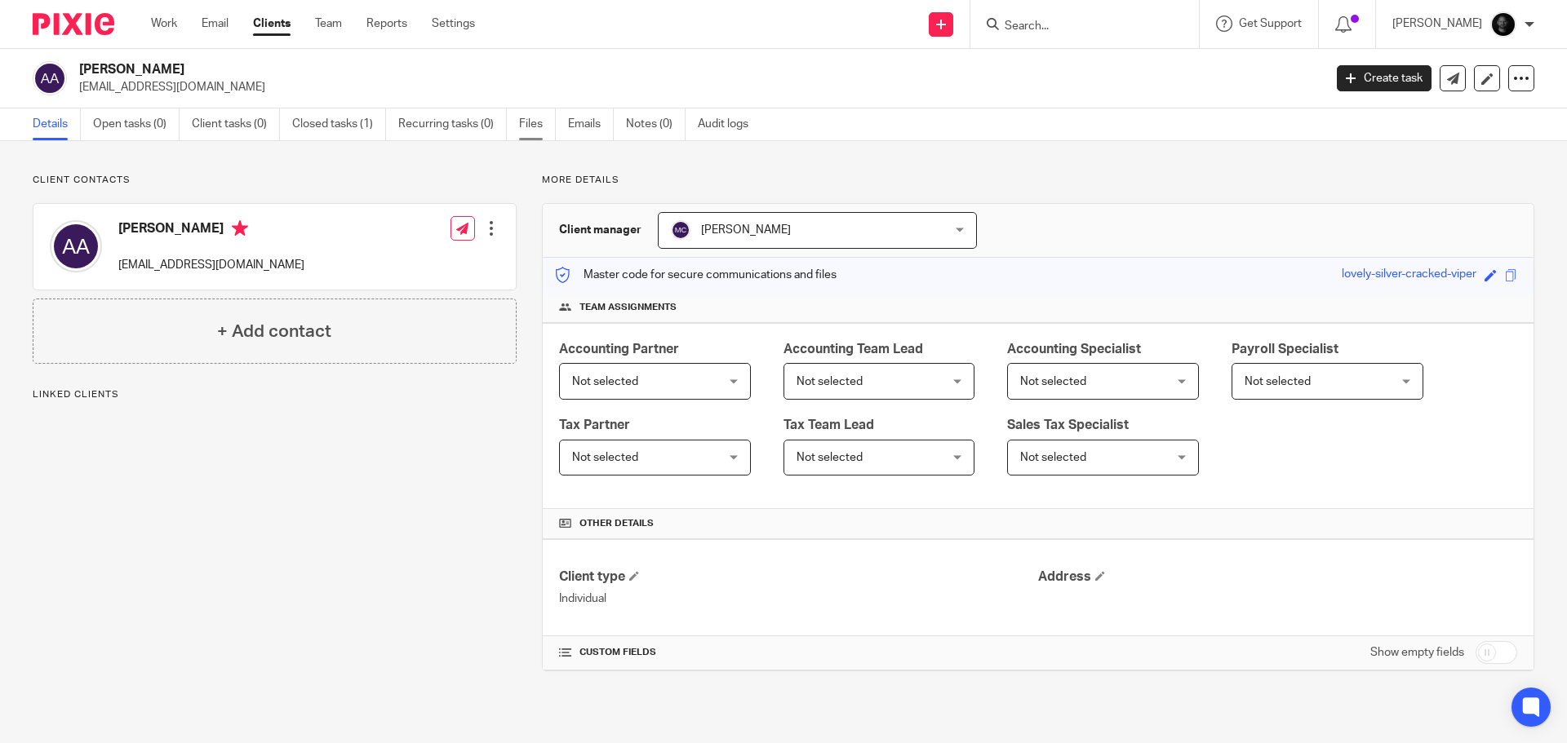
click at [539, 129] on link "Files" at bounding box center [537, 125] width 37 height 32
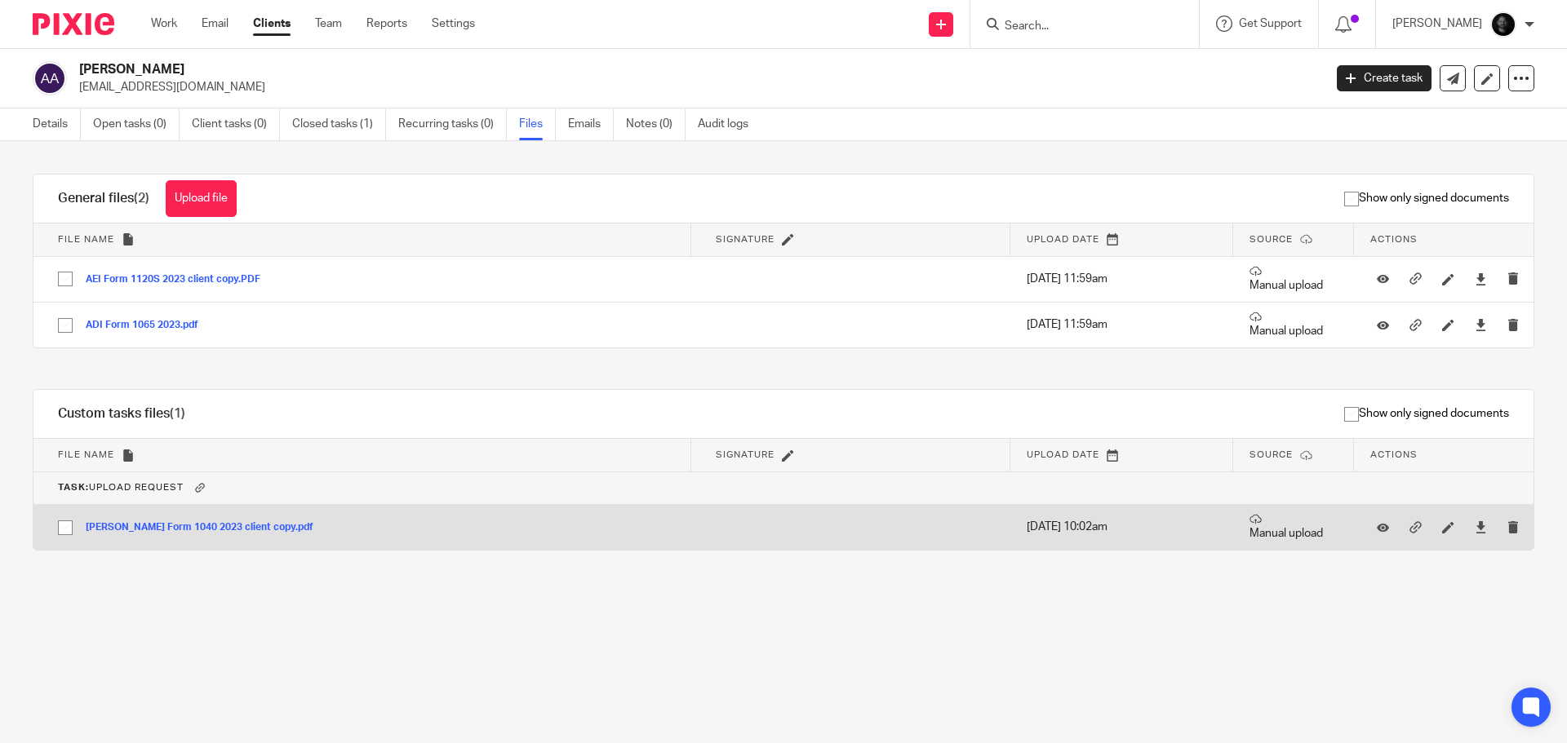
click at [60, 525] on input "checkbox" at bounding box center [65, 527] width 31 height 31
checkbox input "true"
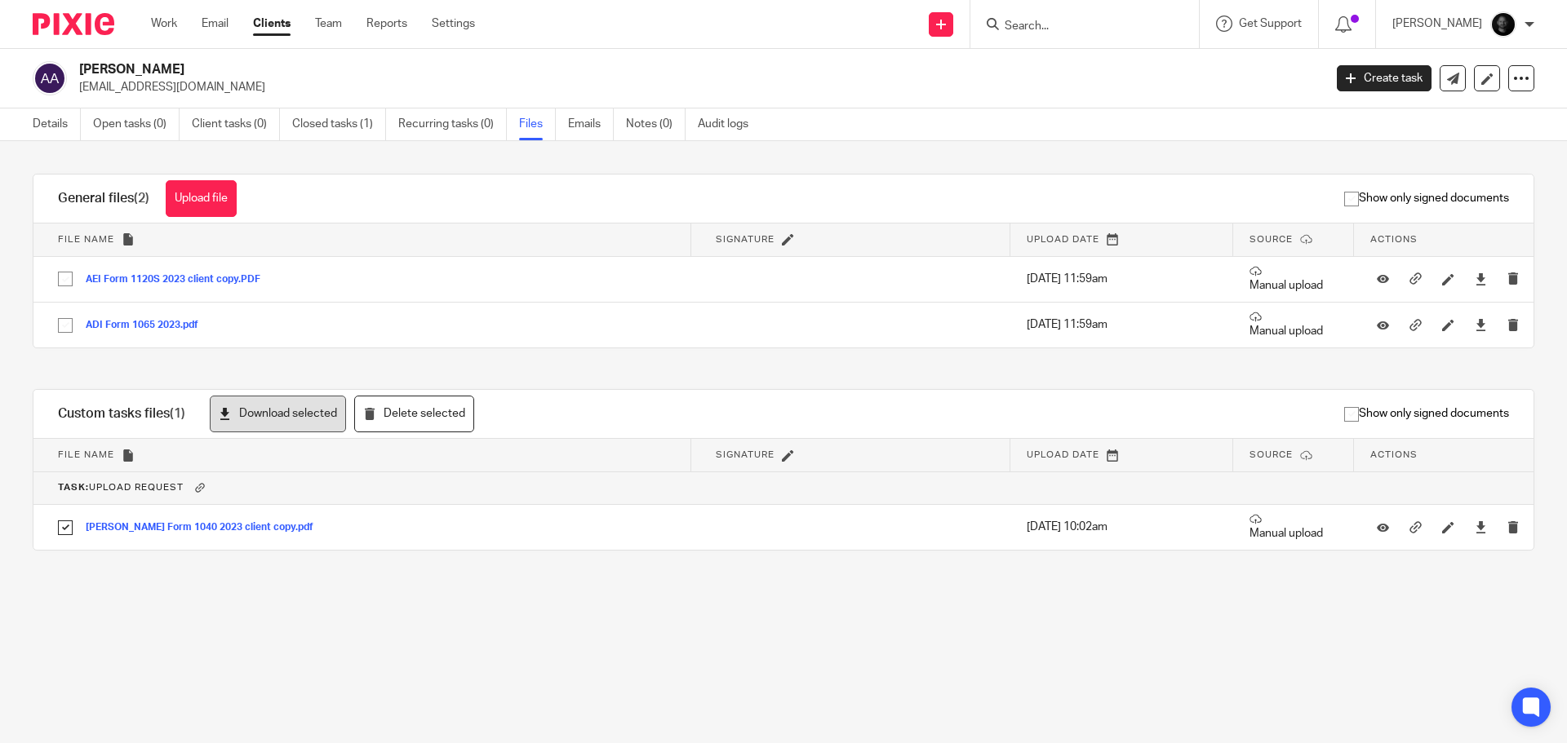
click at [311, 410] on button "Download selected" at bounding box center [278, 414] width 136 height 37
